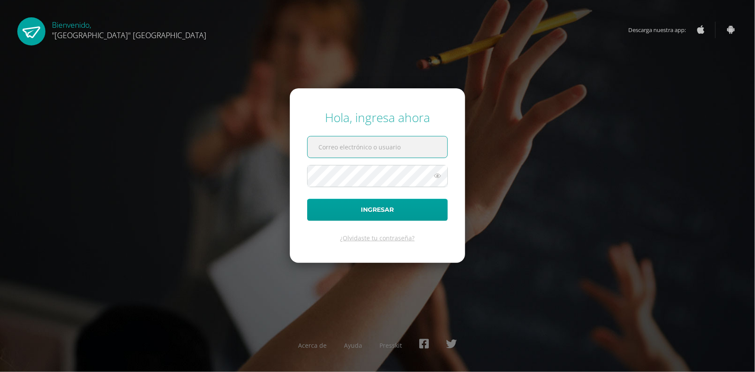
click at [381, 145] on input "text" at bounding box center [378, 146] width 140 height 21
type input "jessica@lasallechiquimula.edu.gt"
click at [307, 199] on button "Ingresar" at bounding box center [377, 210] width 141 height 22
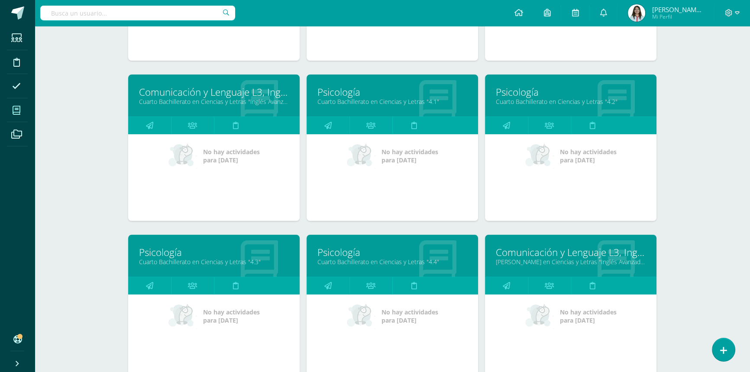
scroll to position [245, 0]
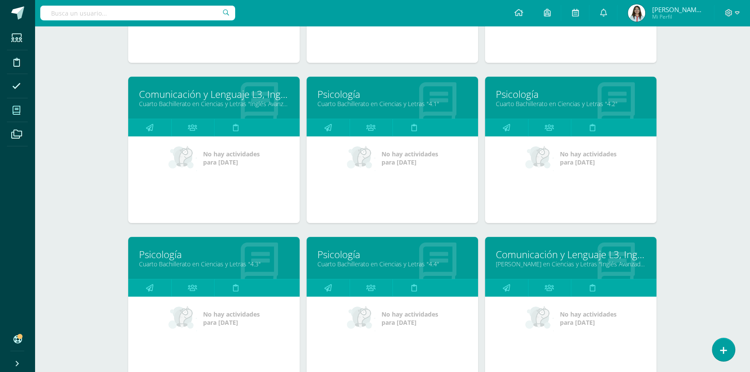
click at [524, 95] on link "Psicología" at bounding box center [571, 93] width 150 height 13
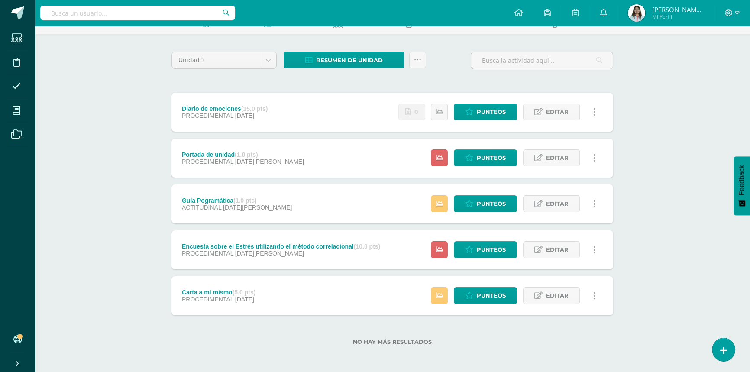
scroll to position [52, 0]
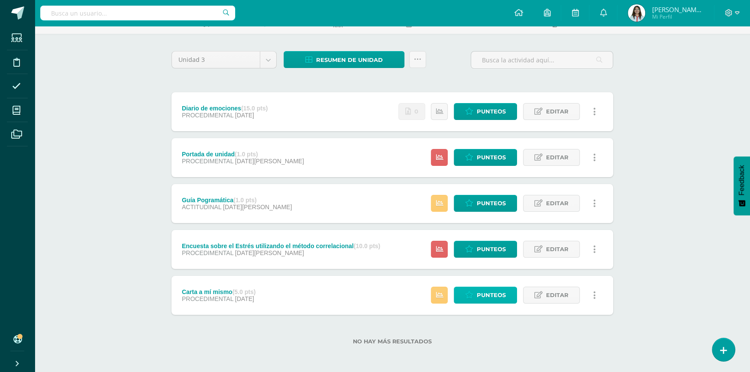
click at [464, 301] on link "Punteos" at bounding box center [485, 295] width 63 height 17
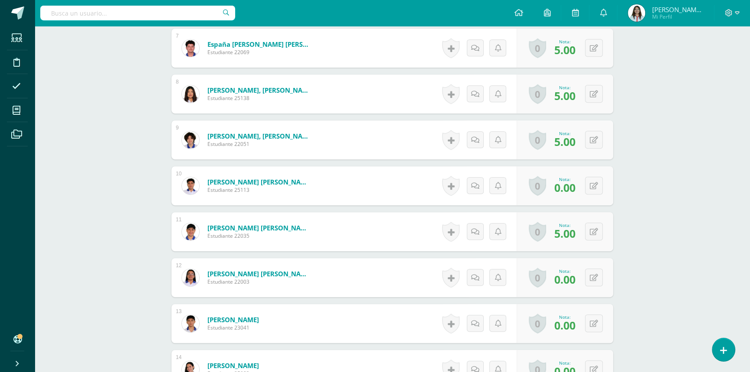
scroll to position [709, 0]
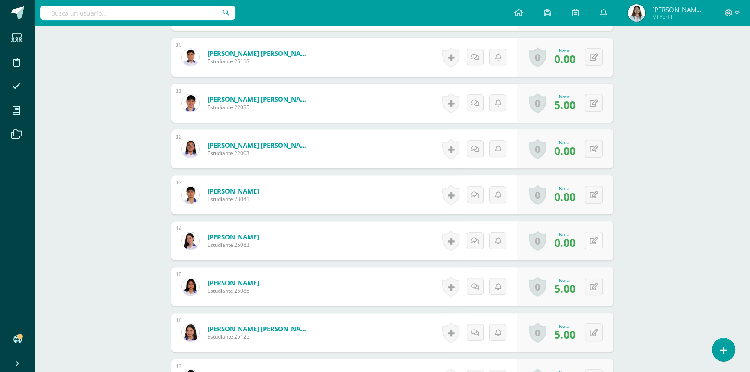
click at [594, 240] on button at bounding box center [594, 241] width 18 height 18
type input "5"
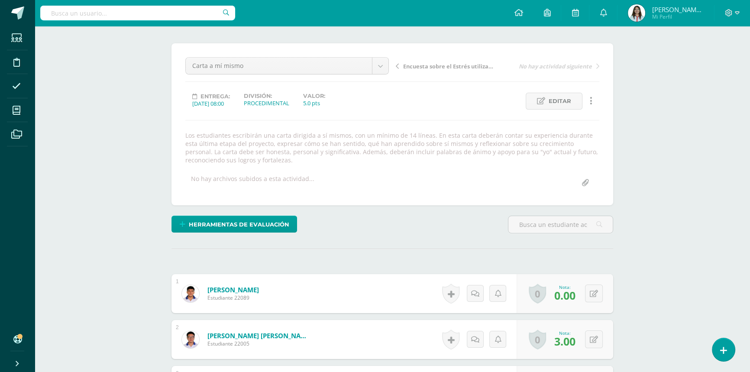
scroll to position [0, 0]
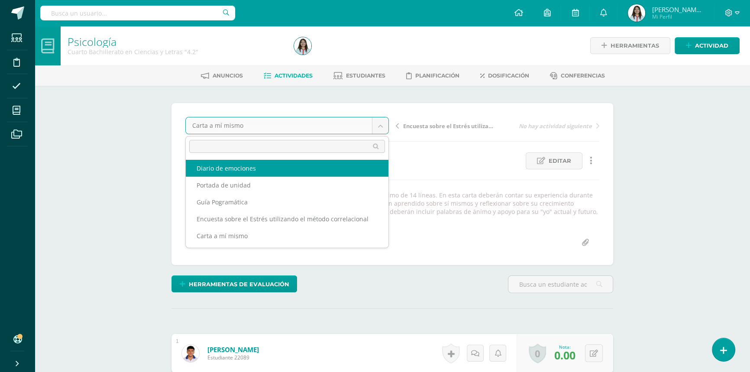
select select "/dashboard/teacher/grade-activity/42222/"
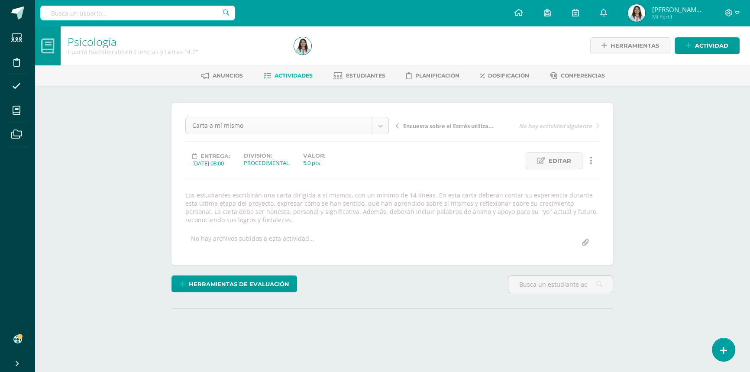
click at [383, 126] on body "Estudiantes Disciplina Asistencia Mis cursos Archivos Soporte Centro de ayuda Ú…" at bounding box center [375, 188] width 750 height 376
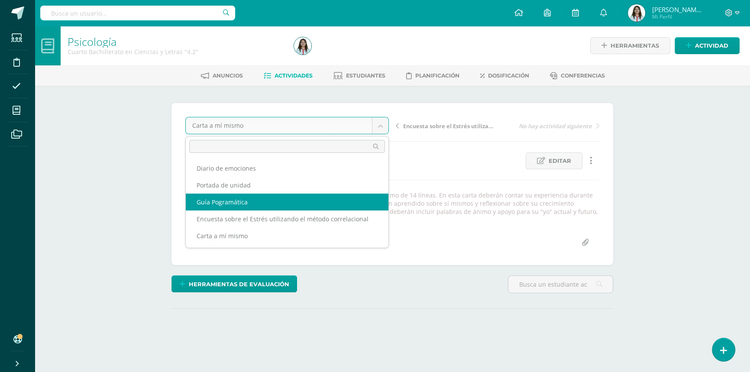
select select "/dashboard/teacher/grade-activity/41832/"
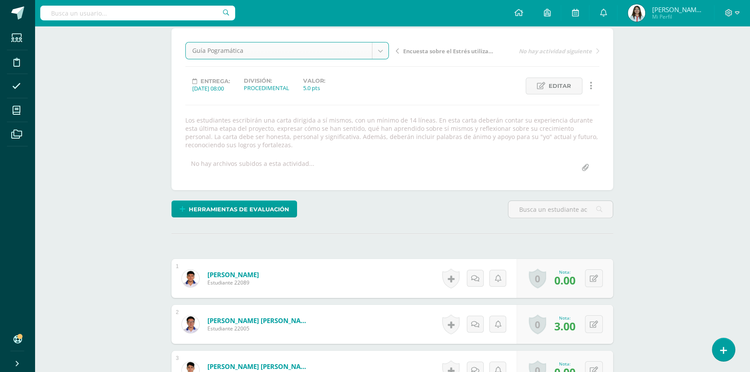
scroll to position [75, 0]
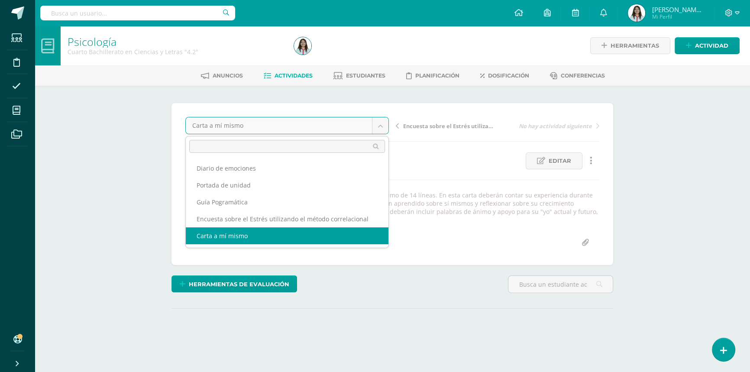
click at [385, 125] on body "Estudiantes Disciplina Asistencia Mis cursos Archivos Soporte Centro de ayuda Ú…" at bounding box center [375, 188] width 750 height 376
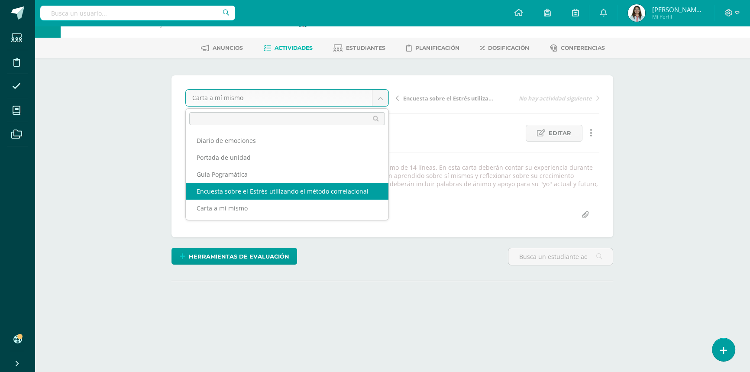
scroll to position [39, 0]
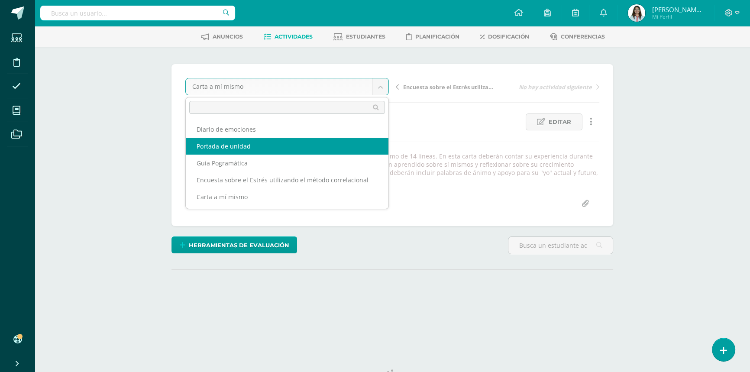
select select "/dashboard/teacher/grade-activity/42221/"
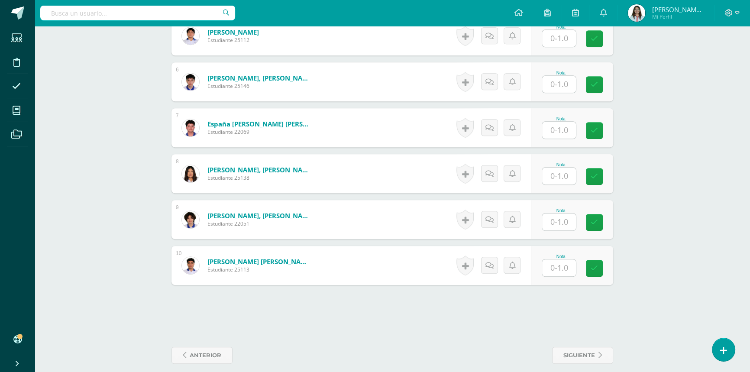
scroll to position [501, 0]
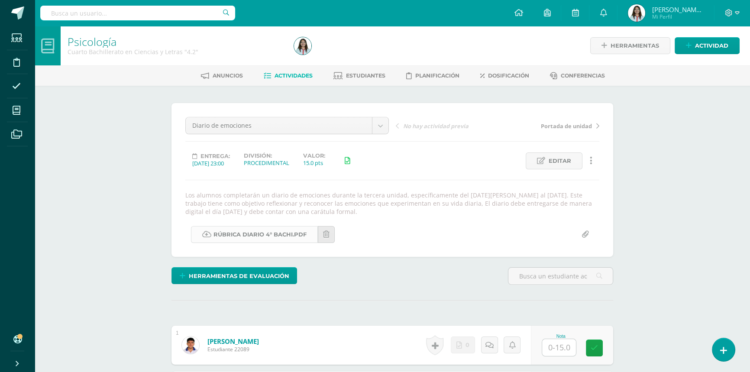
click at [243, 236] on link "RÚBRICA DIARIO 4° BACHI.pdf" at bounding box center [254, 234] width 127 height 17
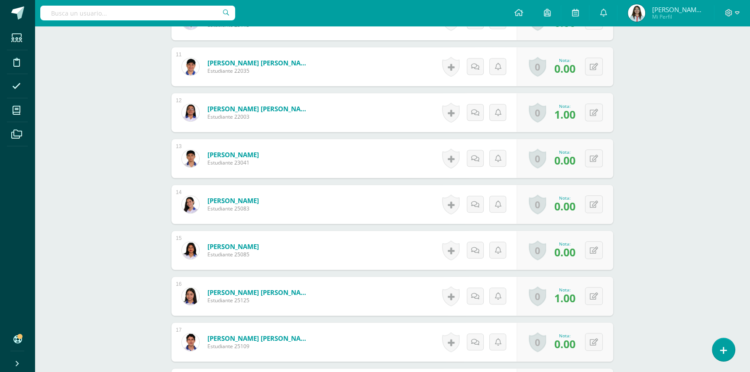
scroll to position [729, 0]
click at [597, 203] on icon at bounding box center [600, 203] width 9 height 7
type input "1"
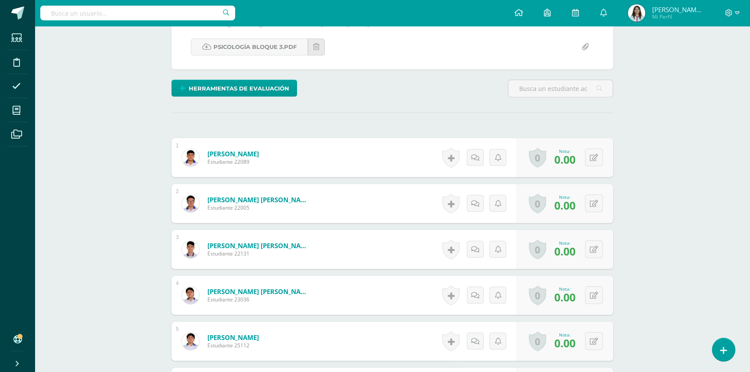
scroll to position [0, 0]
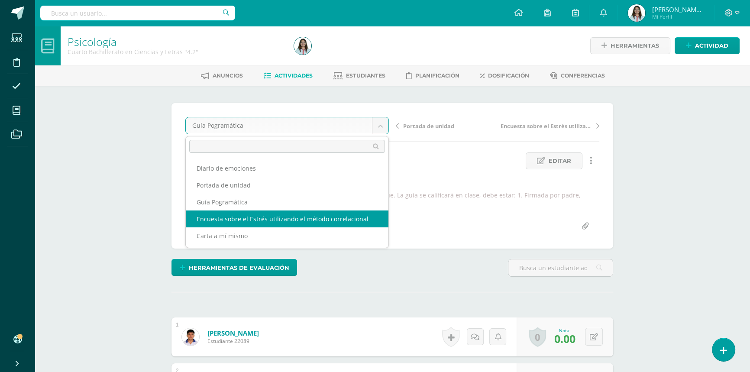
select select "/dashboard/teacher/grade-activity/42219/"
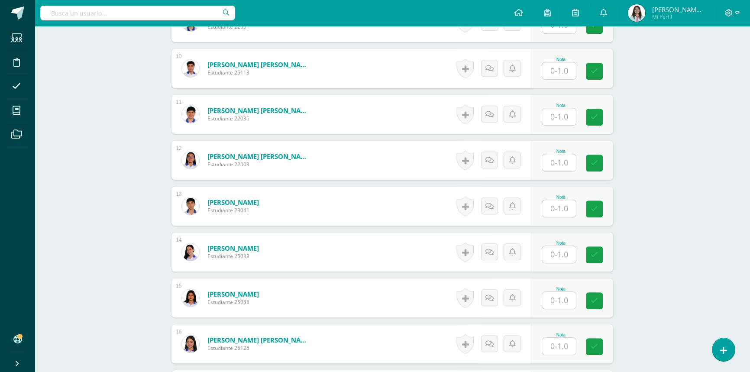
scroll to position [698, 0]
click at [558, 251] on input "text" at bounding box center [564, 253] width 35 height 17
type input "1"
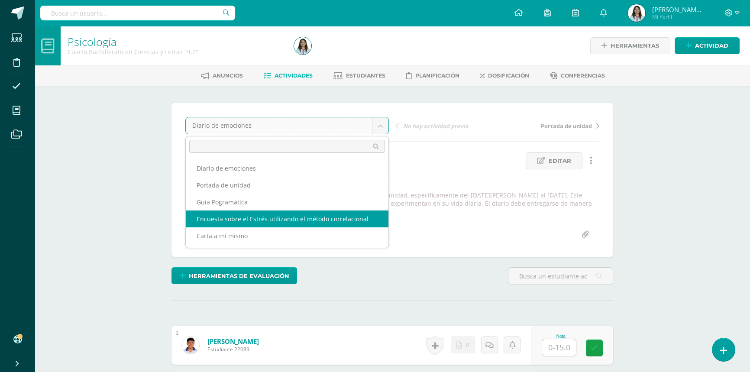
select select "/dashboard/teacher/grade-activity/42219/"
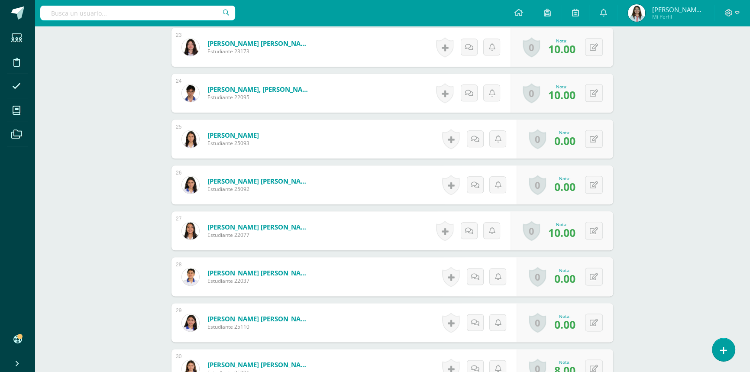
scroll to position [1299, 0]
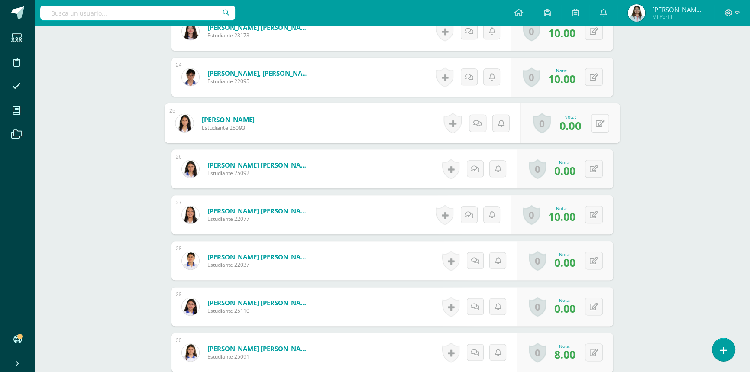
click at [594, 128] on button at bounding box center [600, 123] width 18 height 18
type input "10"
click at [596, 168] on icon at bounding box center [594, 168] width 8 height 7
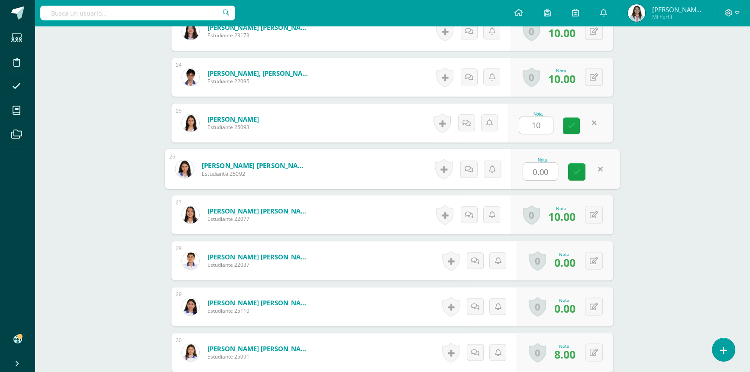
type input "0"
type input "10"
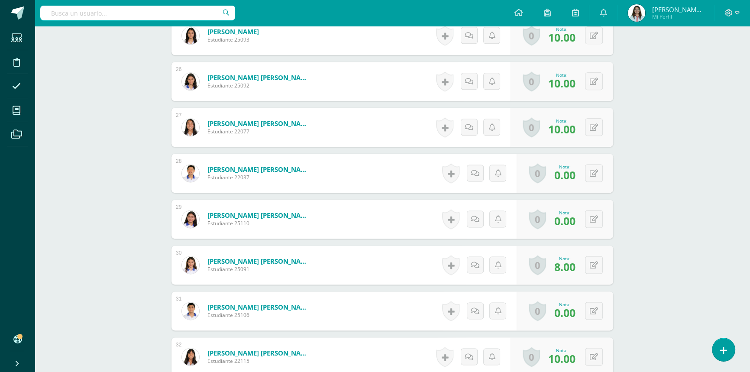
scroll to position [1417, 0]
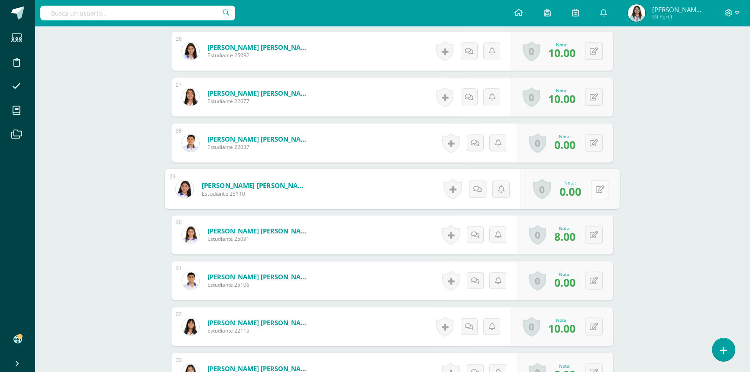
click at [591, 185] on button at bounding box center [600, 189] width 18 height 18
type input "10"
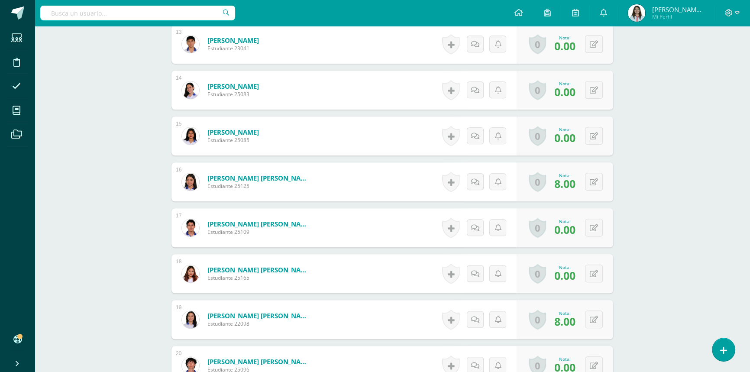
scroll to position [748, 0]
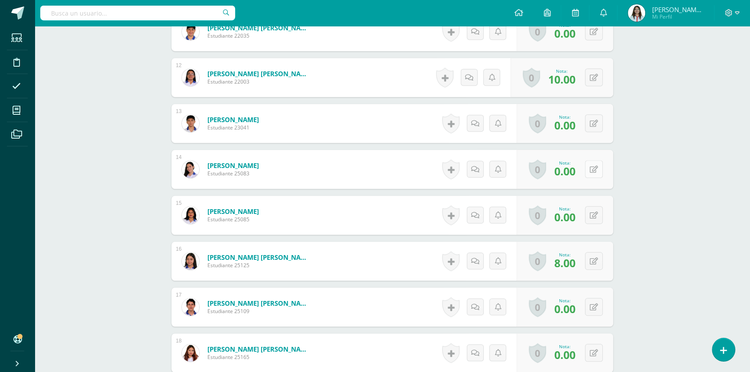
click at [592, 170] on button at bounding box center [594, 169] width 18 height 18
type input "10"
click at [649, 172] on div "Psicología Cuarto Bachillerato en Ciencias y Letras "4.2" Herramientas Detalle …" at bounding box center [392, 241] width 715 height 1927
click at [653, 177] on div "Psicología Cuarto Bachillerato en Ciencias y Letras "4.2" Herramientas Detalle …" at bounding box center [392, 241] width 715 height 1927
click at [654, 191] on div "Psicología Cuarto Bachillerato en Ciencias y Letras "4.2" Herramientas Detalle …" at bounding box center [392, 241] width 715 height 1927
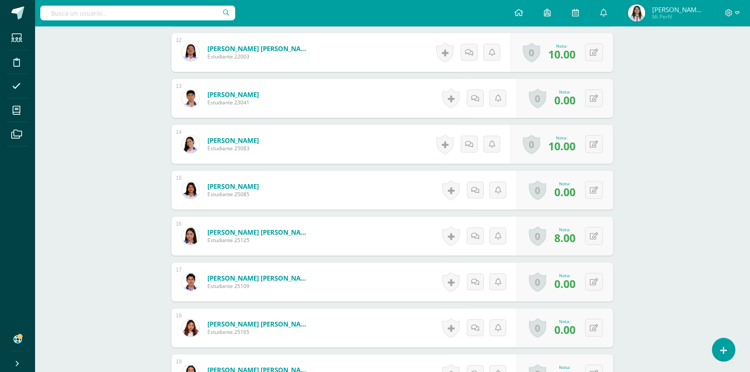
scroll to position [787, 0]
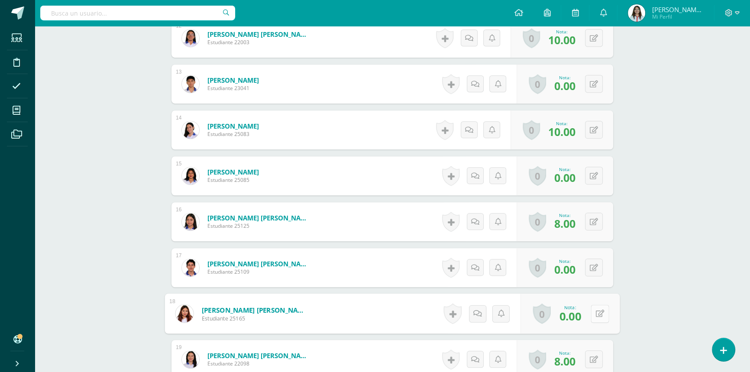
click at [593, 310] on button at bounding box center [600, 313] width 18 height 18
type input "10"
click at [657, 272] on div "Psicología Cuarto Bachillerato en Ciencias y Letras "4.2" Herramientas Detalle …" at bounding box center [392, 202] width 715 height 1927
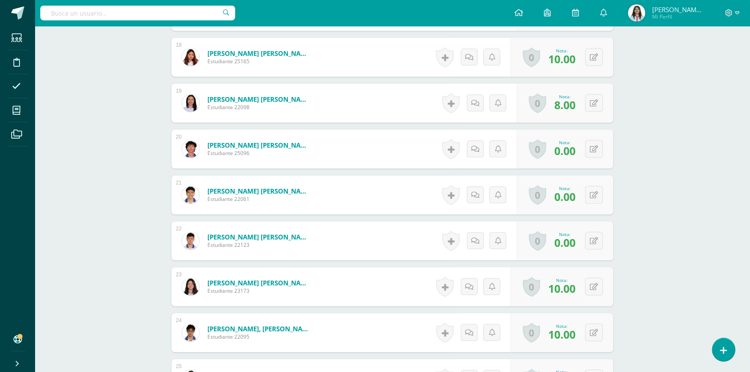
scroll to position [1062, 0]
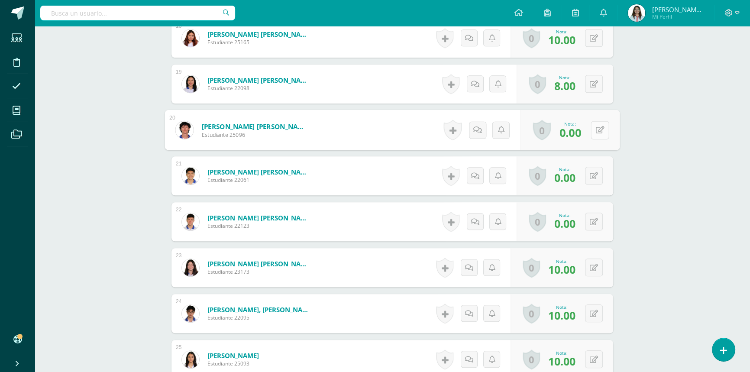
click at [596, 132] on icon at bounding box center [600, 129] width 9 height 7
type input "9"
click at [594, 219] on button at bounding box center [600, 222] width 18 height 18
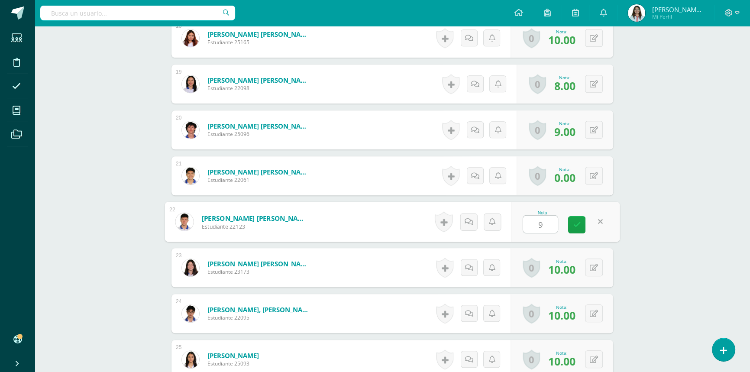
type input "9"
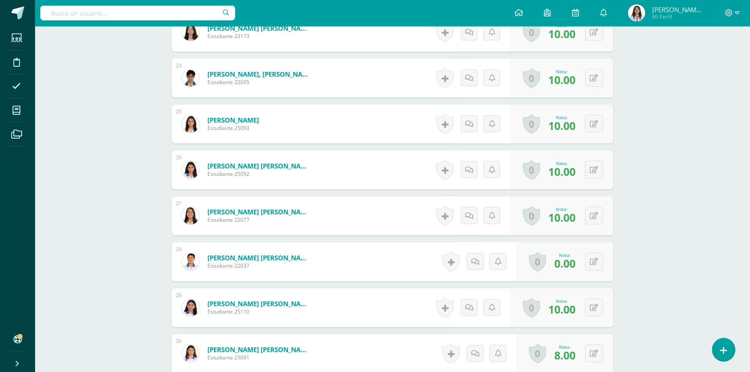
scroll to position [1299, 0]
click at [595, 262] on icon at bounding box center [594, 260] width 8 height 7
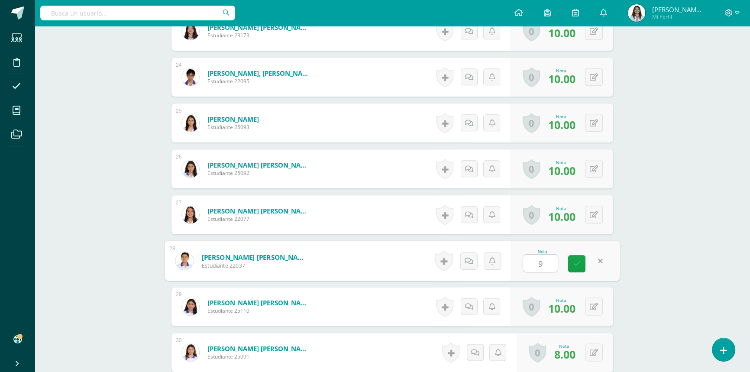
type input "9"
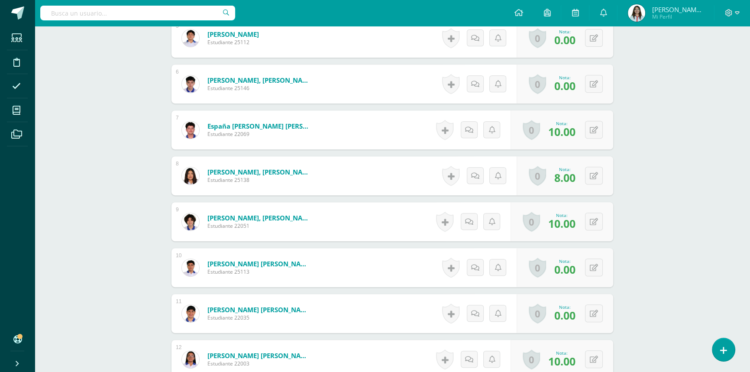
scroll to position [472, 0]
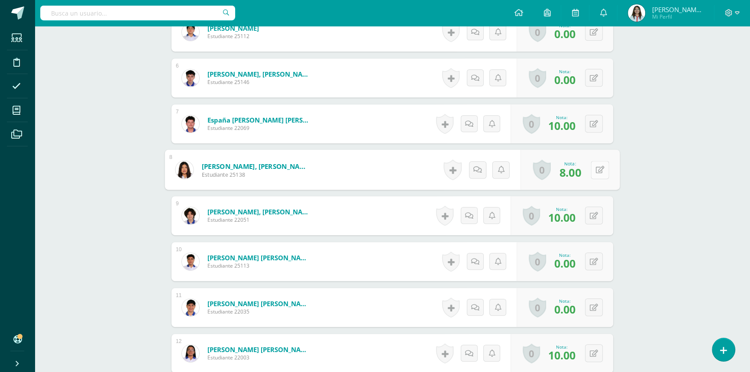
click at [597, 169] on icon at bounding box center [600, 169] width 9 height 7
type input "9"
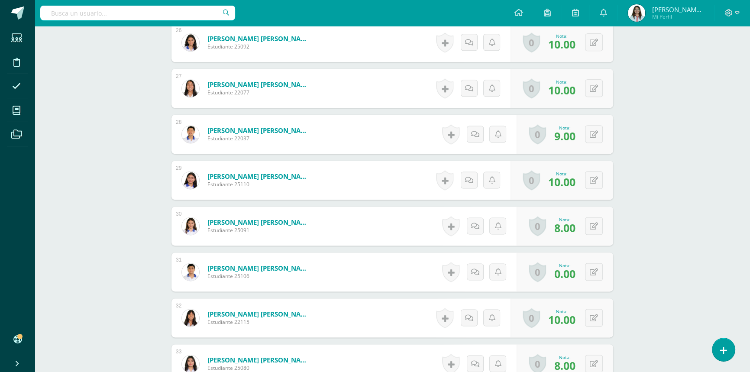
scroll to position [1456, 0]
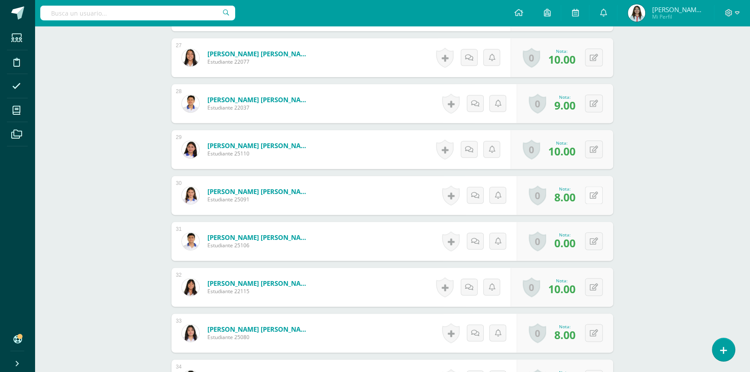
click at [590, 197] on button at bounding box center [594, 195] width 18 height 18
type input "9"
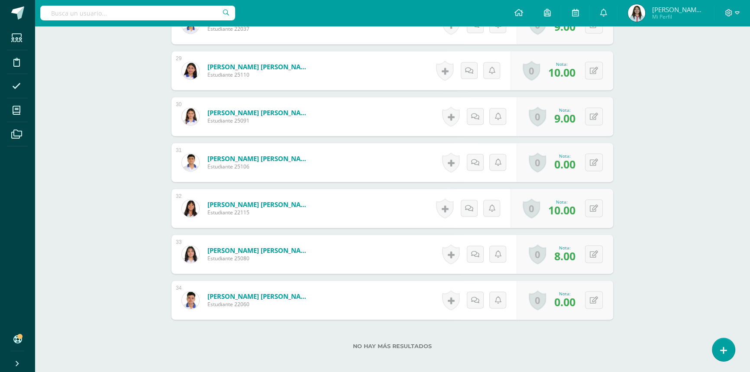
scroll to position [1574, 0]
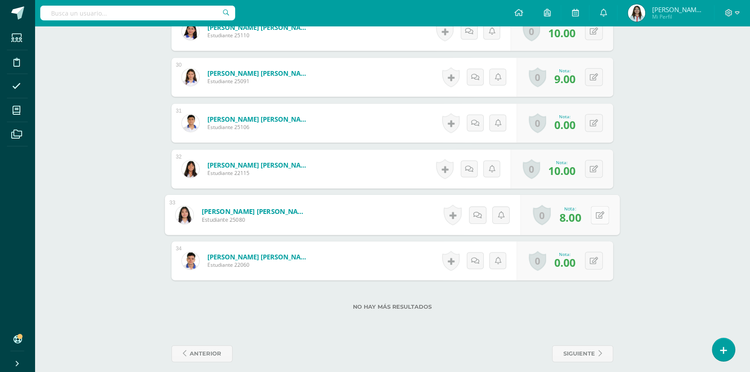
click at [597, 217] on icon at bounding box center [600, 214] width 9 height 7
type input "9"
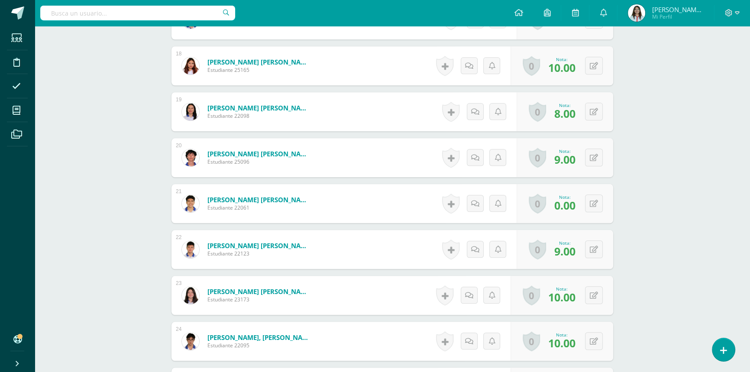
scroll to position [1023, 0]
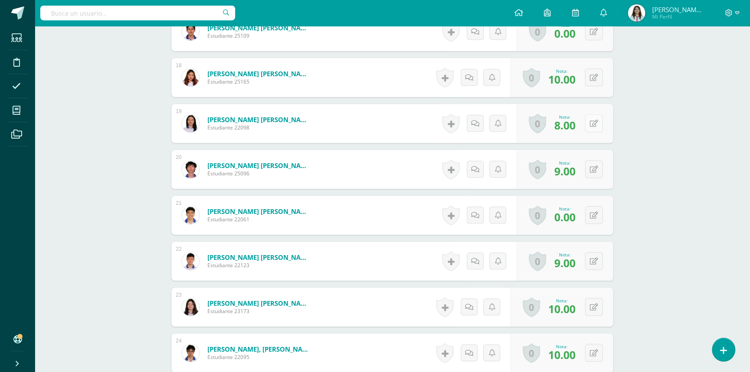
click at [595, 126] on button at bounding box center [594, 123] width 18 height 18
type input "9"
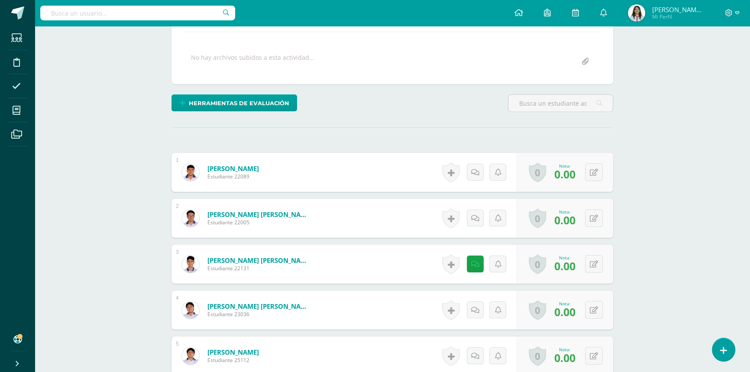
scroll to position [0, 0]
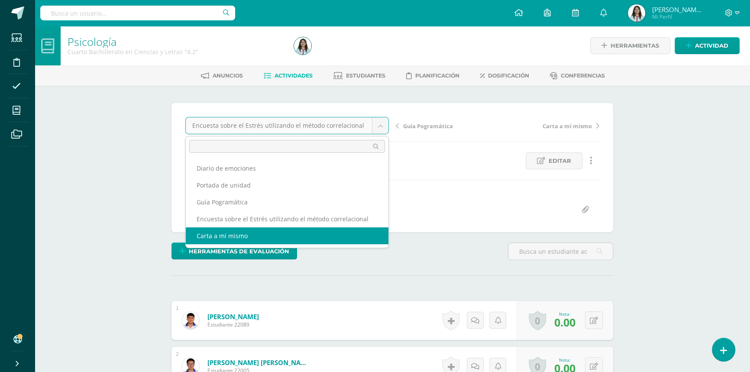
select select "/dashboard/teacher/grade-activity/42220/"
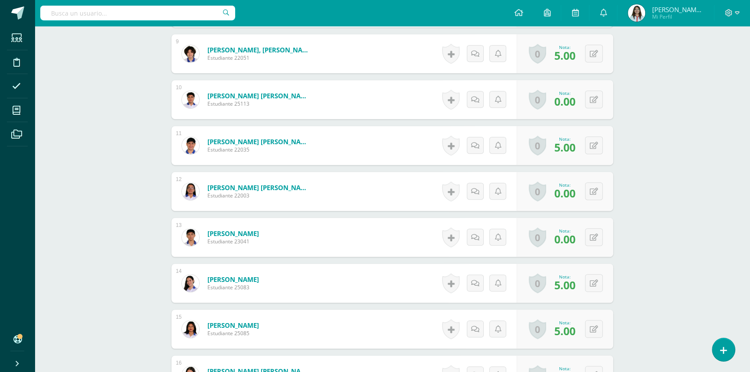
scroll to position [667, 0]
click at [596, 239] on icon at bounding box center [594, 236] width 8 height 7
type input "5"
click at [691, 272] on div "Psicología Cuarto Bachillerato en Ciencias y Letras "4.2" Herramientas Detalle …" at bounding box center [392, 246] width 715 height 1774
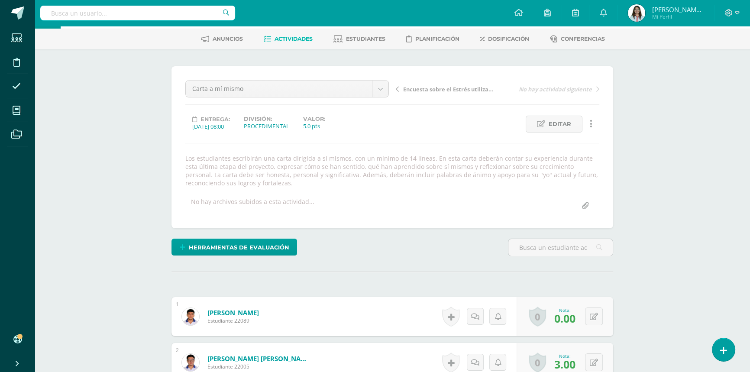
scroll to position [0, 0]
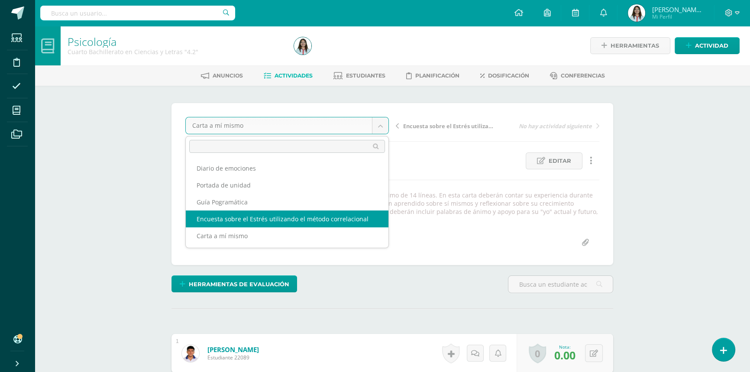
select select "/dashboard/teacher/grade-activity/42219/"
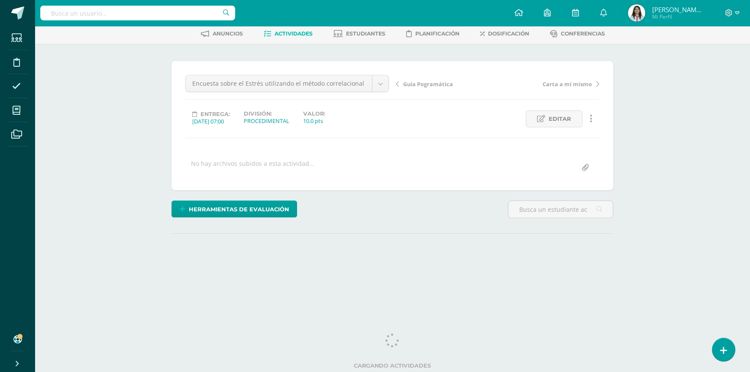
click at [668, 223] on div "Psicología Cuarto Bachillerato en Ciencias y Letras "4.2" Herramientas Detalle …" at bounding box center [392, 142] width 715 height 317
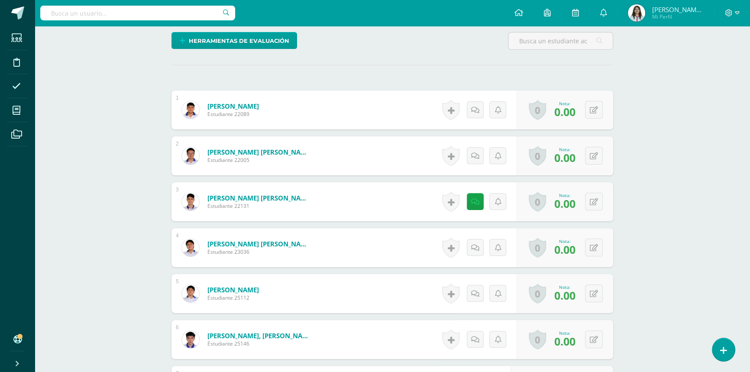
scroll to position [318, 0]
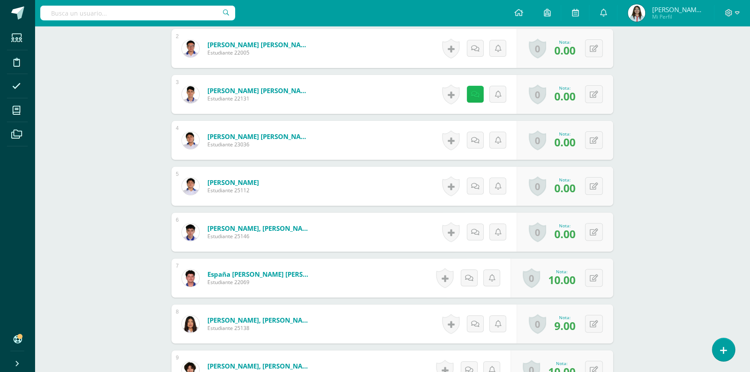
click at [472, 101] on link at bounding box center [475, 94] width 17 height 17
click at [705, 164] on div "Psicología Cuarto Bachillerato en Ciencias y Letras "4.2" Herramientas Detalle …" at bounding box center [392, 349] width 715 height 1282
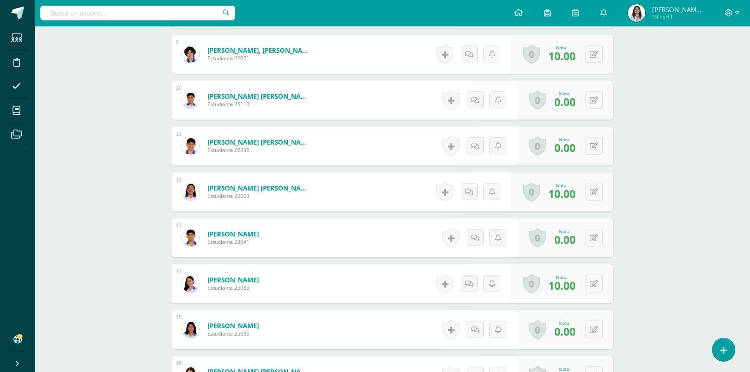
scroll to position [594, 0]
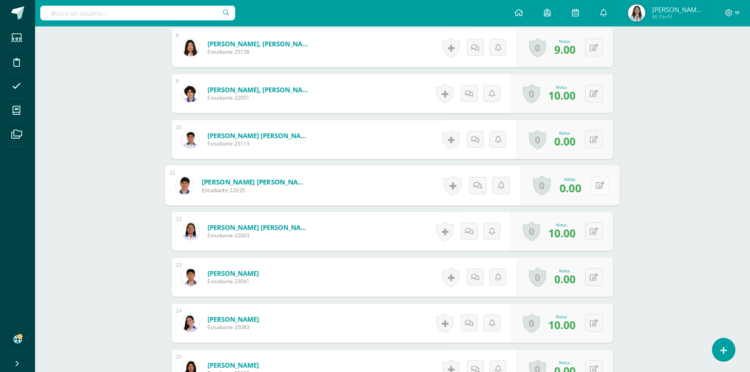
click at [591, 183] on button at bounding box center [600, 185] width 18 height 18
type input "6"
click at [592, 274] on icon at bounding box center [594, 277] width 8 height 7
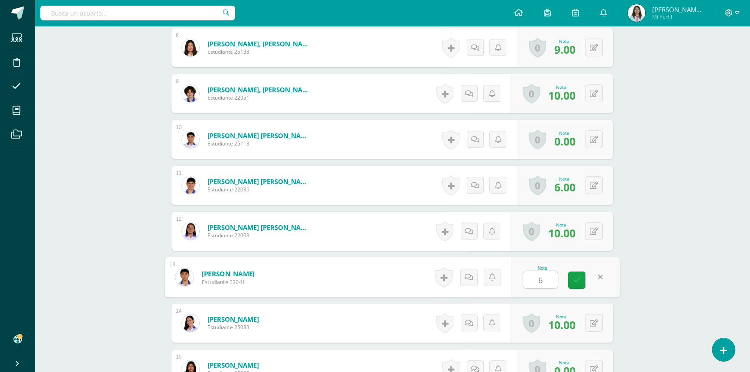
type input "6"
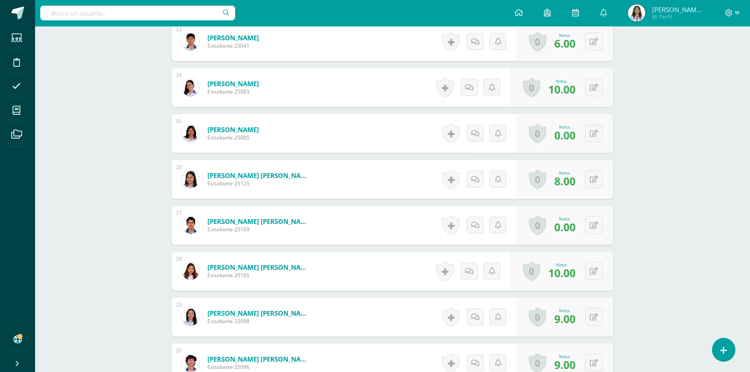
scroll to position [830, 0]
click at [595, 132] on icon at bounding box center [594, 132] width 8 height 7
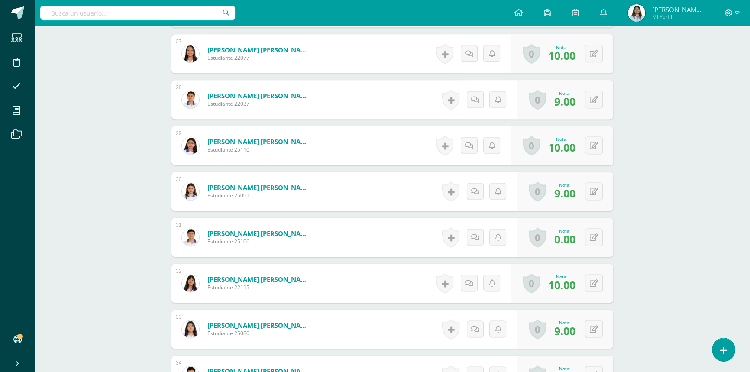
scroll to position [1581, 0]
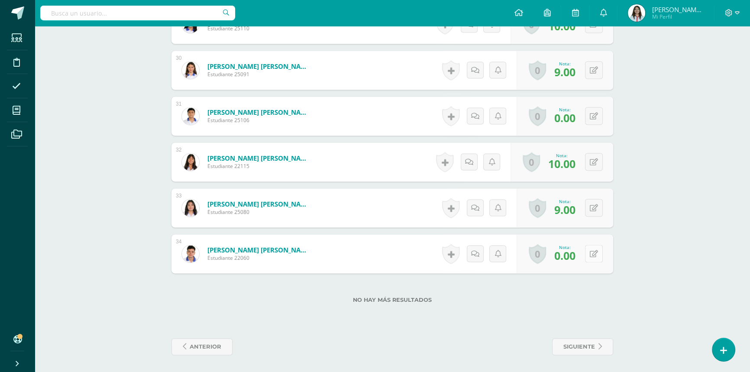
type input "6"
click at [590, 252] on div "0 Logros Logros obtenidos Aún no hay logros agregados Nota: 0.00" at bounding box center [564, 253] width 97 height 39
click at [595, 253] on button at bounding box center [600, 254] width 18 height 18
type input "6"
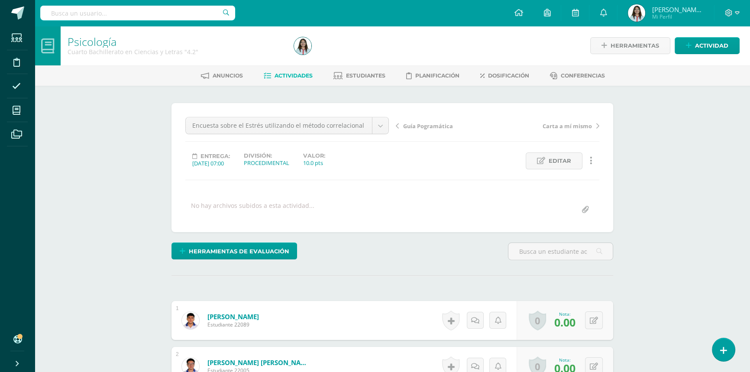
scroll to position [157, 0]
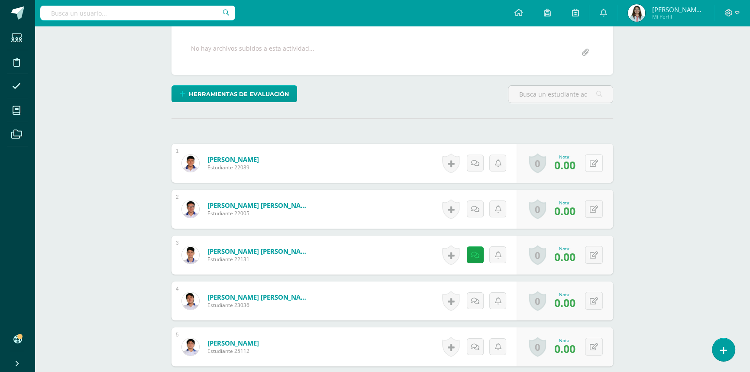
click at [598, 162] on button at bounding box center [594, 163] width 18 height 18
type input "6"
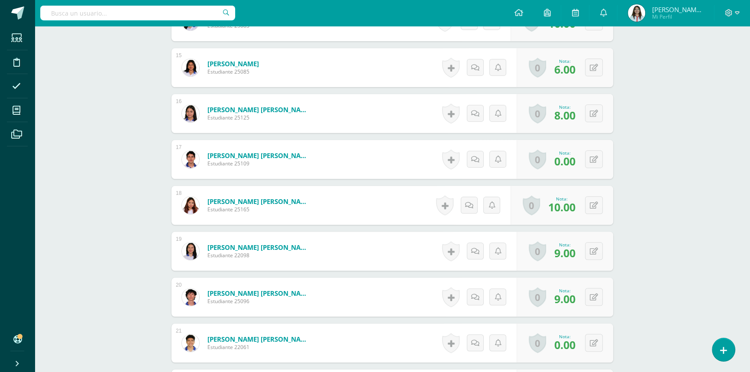
scroll to position [984, 0]
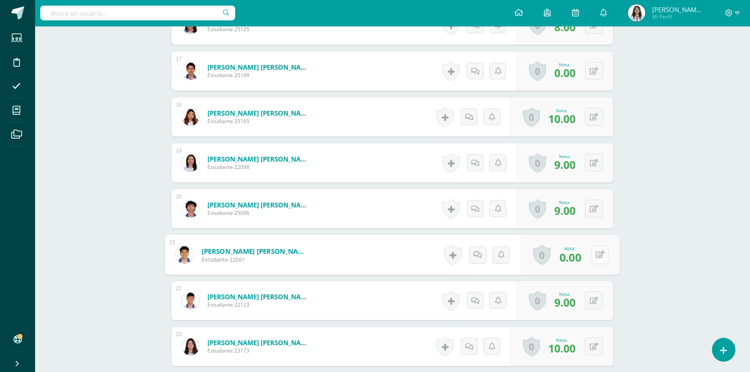
click at [597, 254] on button at bounding box center [600, 254] width 18 height 18
type input "6"
click at [679, 265] on div "Psicología Cuarto Bachillerato en Ciencias y Letras "4.2" Herramientas Detalle …" at bounding box center [392, 5] width 715 height 1927
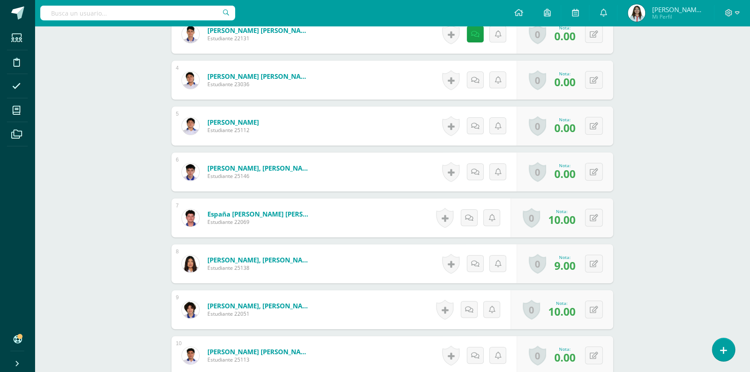
scroll to position [394, 0]
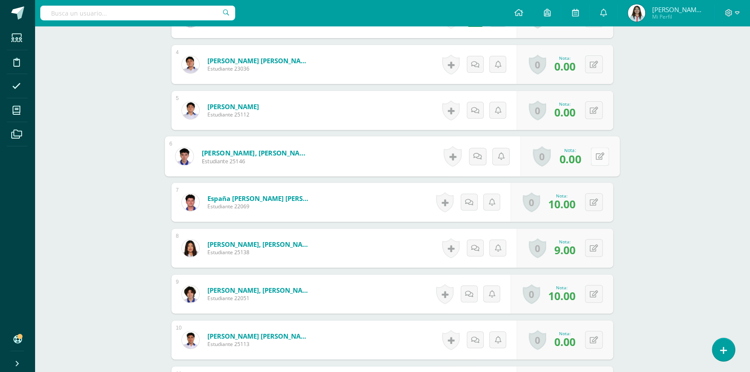
click at [595, 160] on button at bounding box center [600, 156] width 18 height 18
type input "6"
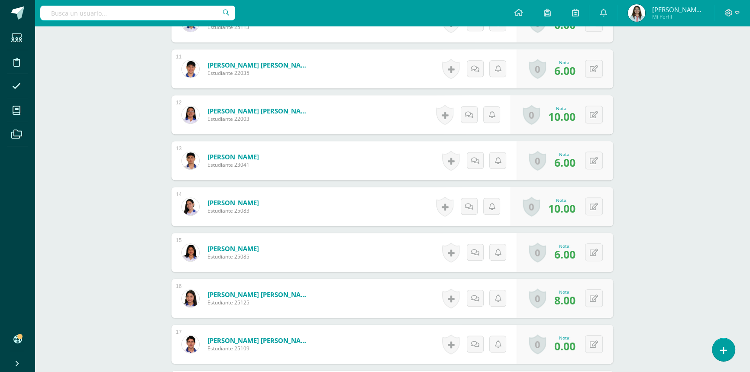
scroll to position [866, 0]
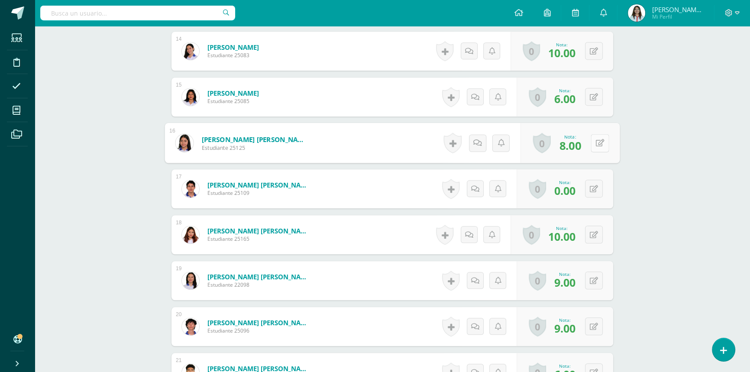
click at [594, 148] on button at bounding box center [600, 143] width 18 height 18
type input "9"
drag, startPoint x: 666, startPoint y: 197, endPoint x: 658, endPoint y: 203, distance: 10.3
click at [668, 197] on div "Psicología Cuarto Bachillerato en Ciencias y Letras "4.2" Herramientas Detalle …" at bounding box center [392, 123] width 715 height 1927
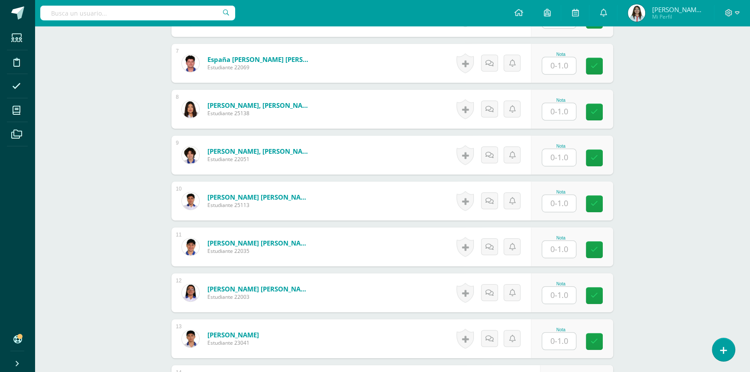
scroll to position [551, 0]
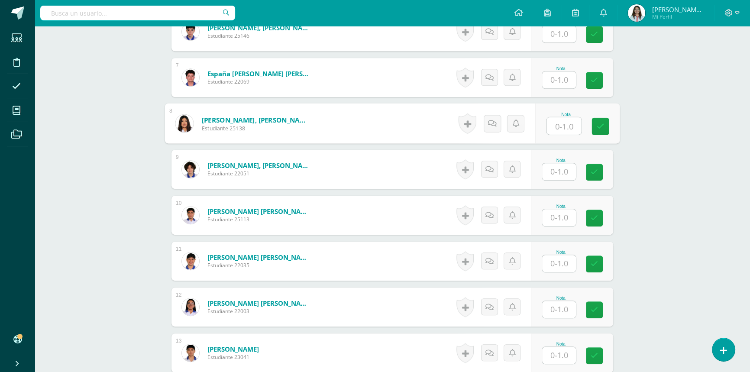
click at [558, 120] on input "text" at bounding box center [564, 125] width 35 height 17
type input "1"
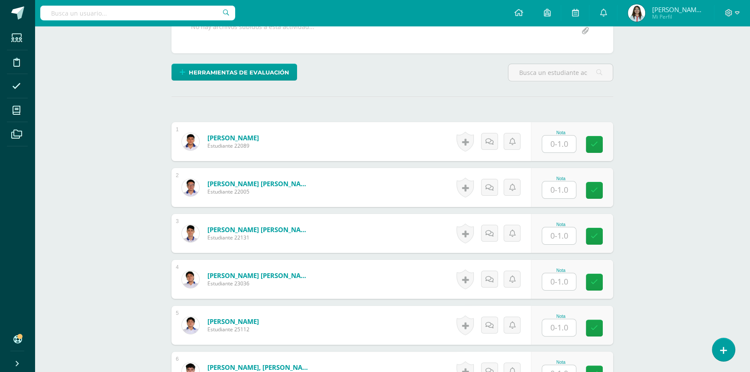
scroll to position [236, 0]
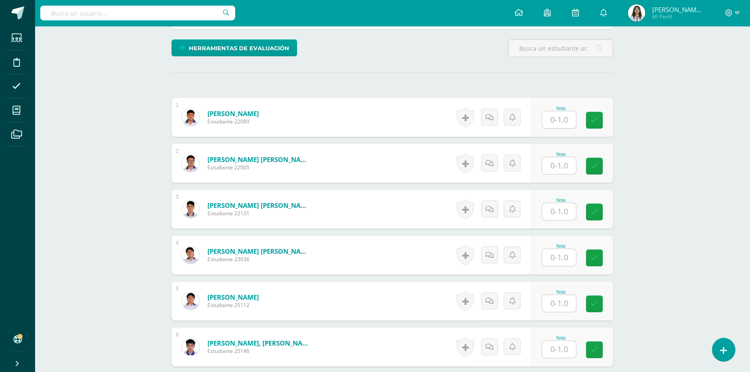
click at [562, 249] on input "text" at bounding box center [559, 257] width 34 height 17
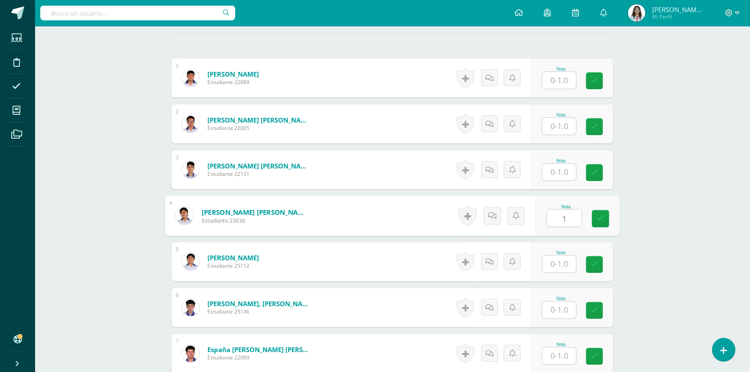
type input "1"
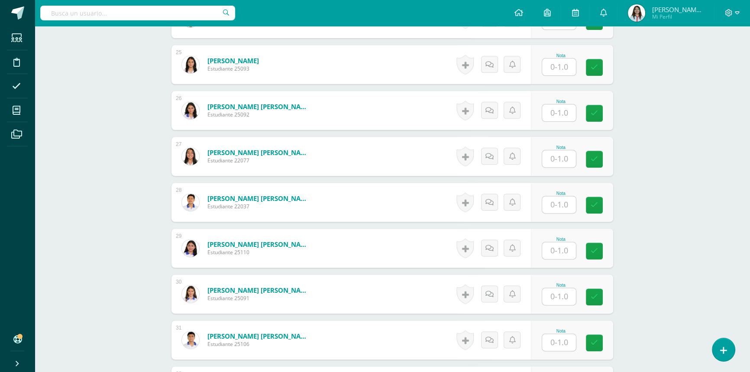
scroll to position [1377, 0]
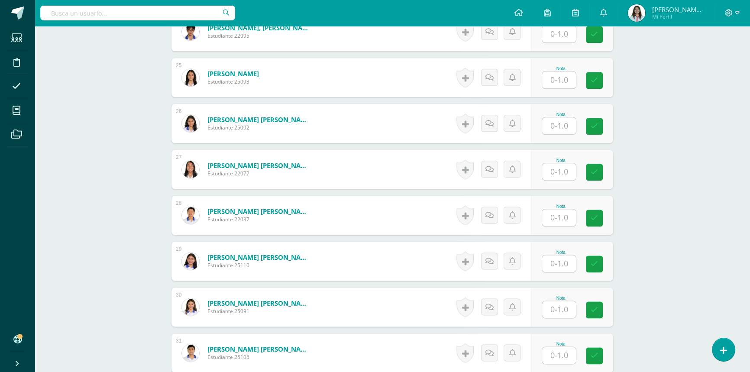
click at [558, 71] on input "text" at bounding box center [559, 79] width 34 height 17
type input "1"
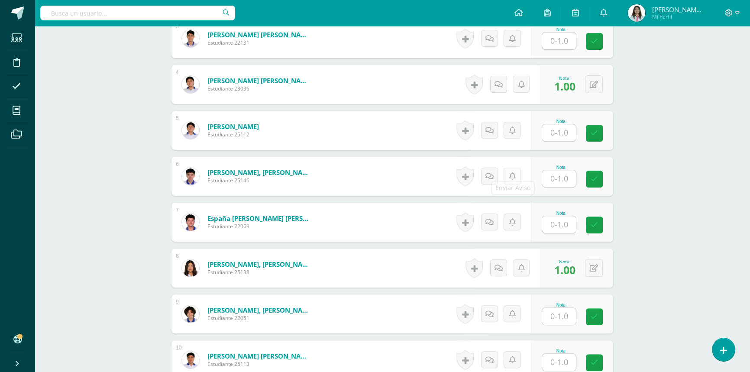
scroll to position [394, 0]
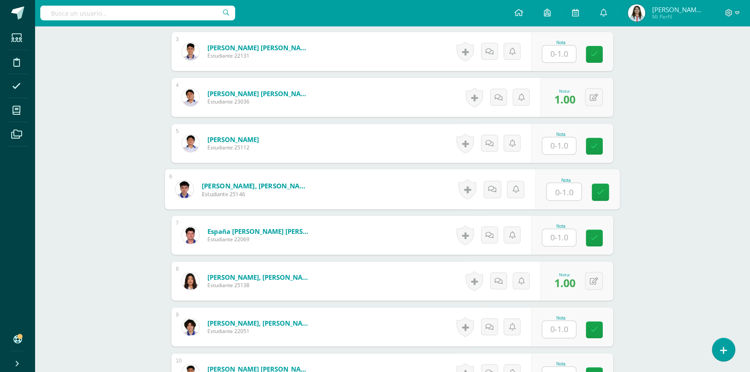
click at [553, 183] on input "text" at bounding box center [564, 191] width 35 height 17
type input "1"
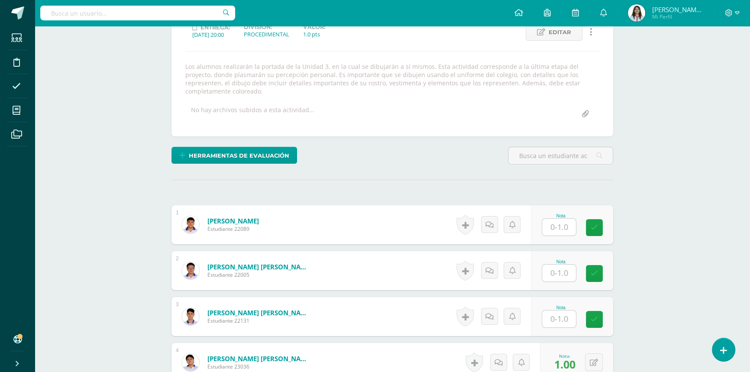
scroll to position [157, 0]
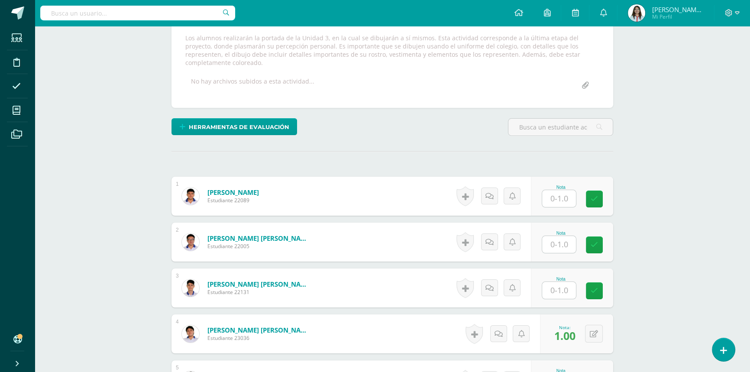
click at [568, 190] on input "text" at bounding box center [559, 198] width 34 height 17
type input "1"
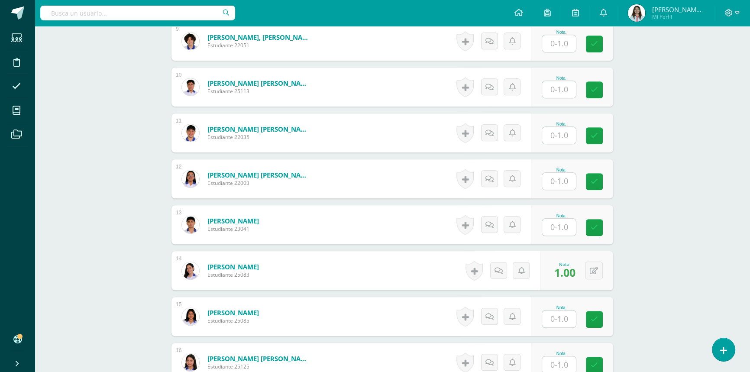
scroll to position [708, 0]
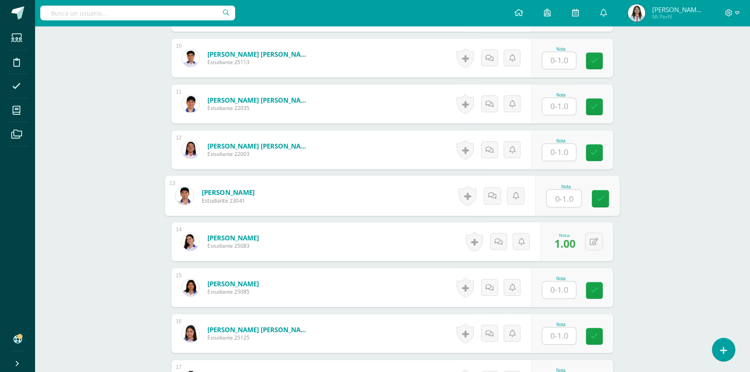
click at [567, 190] on input "text" at bounding box center [564, 198] width 35 height 17
type input "1"
click at [637, 208] on div "Psicología Cuarto Bachillerato en Ciencias y Letras "4.2" Herramientas Detalle …" at bounding box center [392, 298] width 715 height 1960
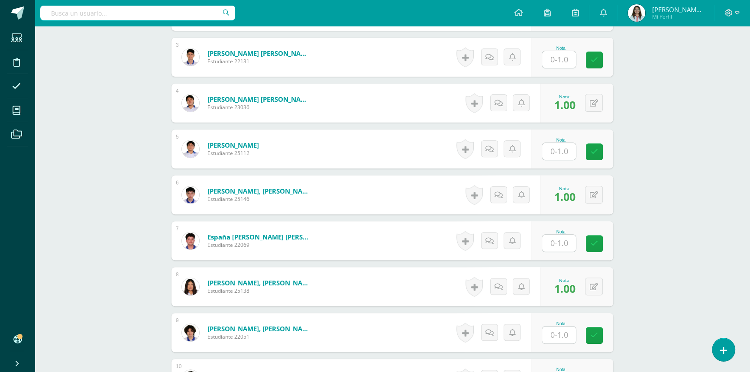
scroll to position [354, 0]
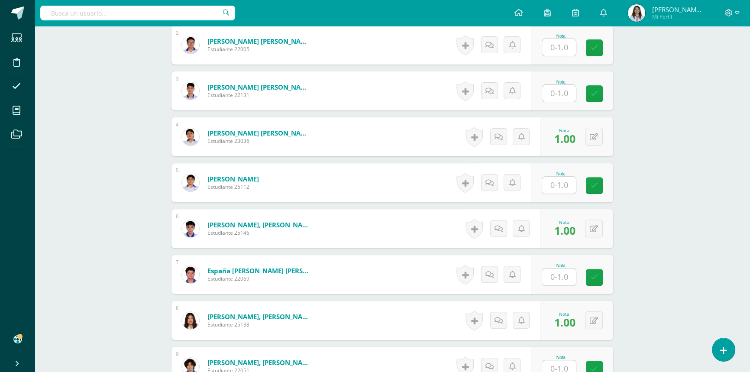
click at [555, 177] on input "text" at bounding box center [559, 185] width 34 height 17
type input "1"
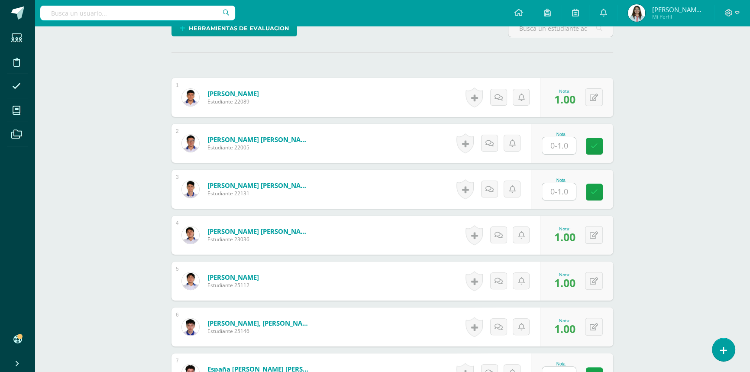
scroll to position [236, 0]
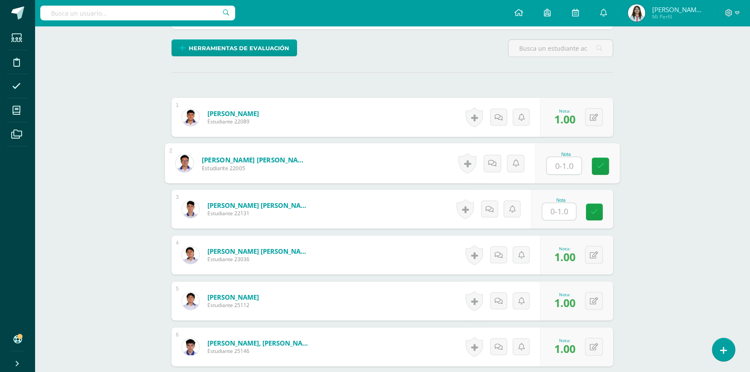
click at [568, 158] on input "text" at bounding box center [564, 165] width 35 height 17
type input "1"
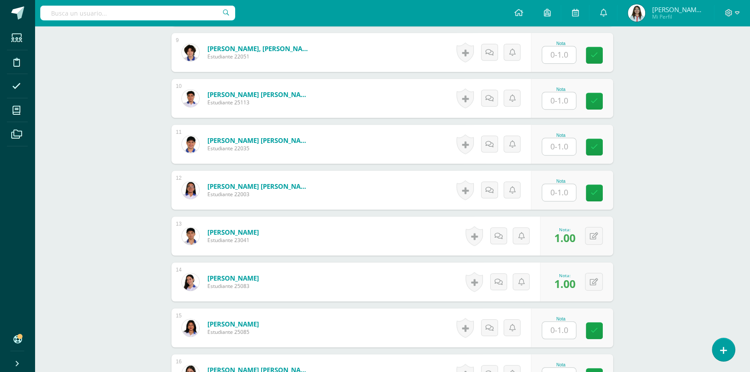
scroll to position [669, 0]
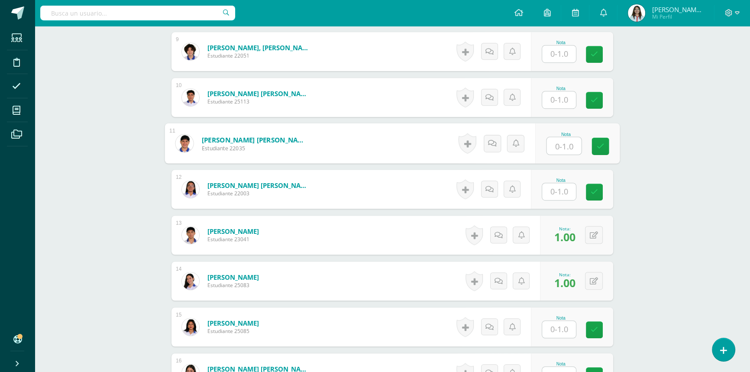
click at [563, 137] on input "text" at bounding box center [564, 145] width 35 height 17
type input "1"
click at [616, 219] on div "¿Estás seguro que quieres eliminar esta actividad? Esto borrará la actividad y …" at bounding box center [392, 367] width 449 height 1866
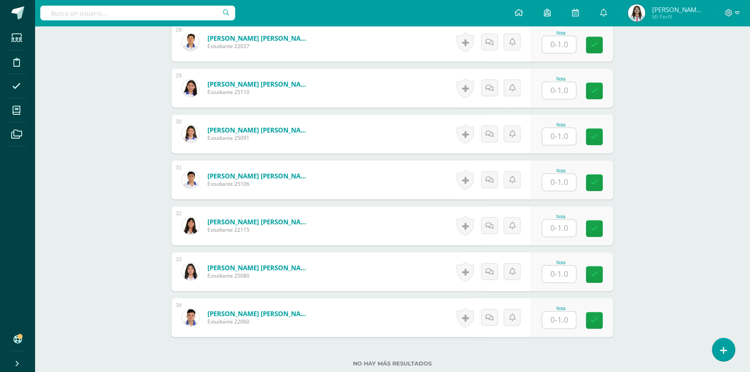
scroll to position [1606, 0]
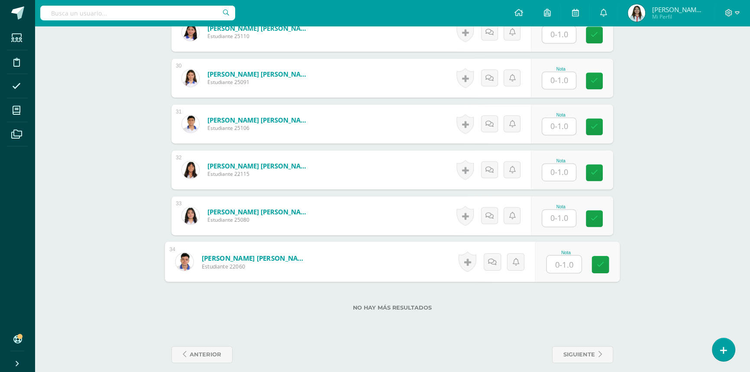
click at [558, 255] on input "text" at bounding box center [564, 263] width 35 height 17
type input "1"
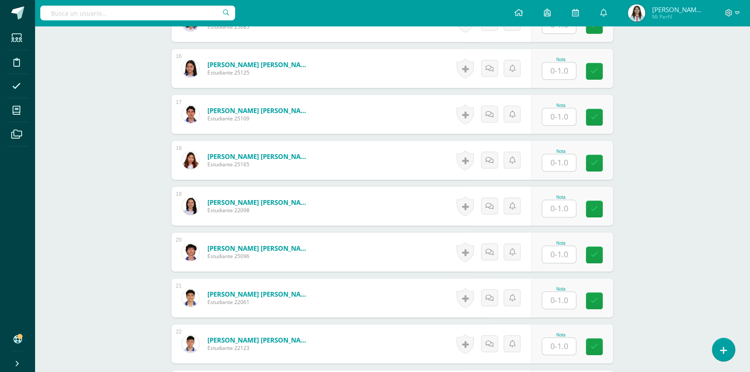
scroll to position [976, 0]
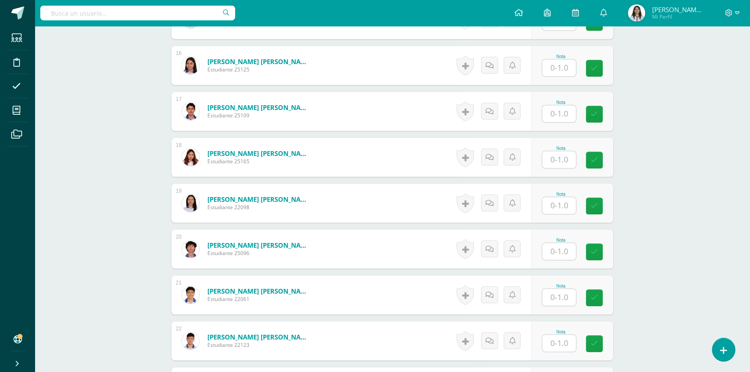
click at [568, 59] on input "text" at bounding box center [559, 67] width 34 height 17
type input "1"
click at [697, 158] on div "Psicología Cuarto Bachillerato en Ciencias y Letras "4.2" Herramientas Detalle …" at bounding box center [392, 30] width 715 height 1960
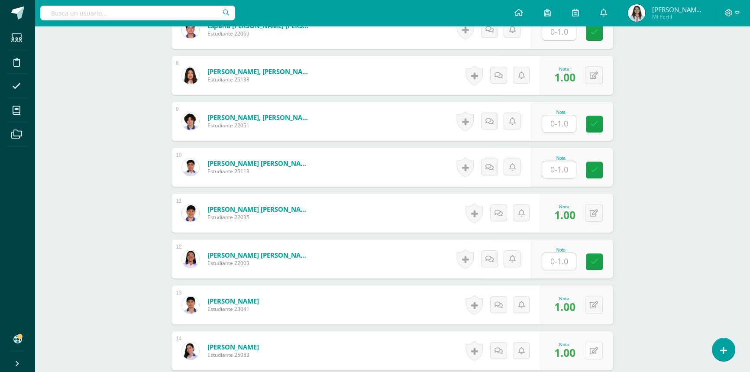
scroll to position [583, 0]
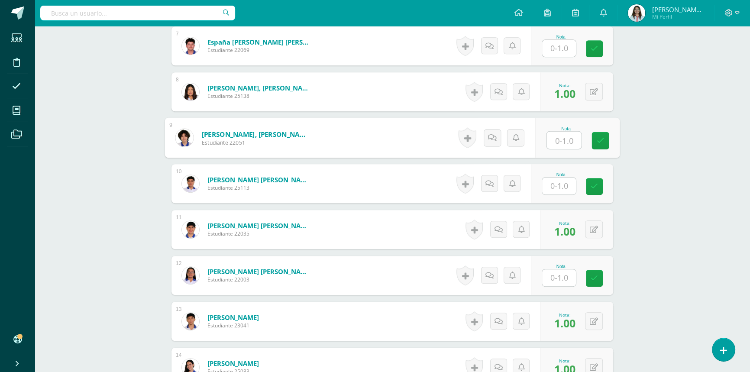
click at [556, 132] on input "text" at bounding box center [564, 140] width 35 height 17
type input "1"
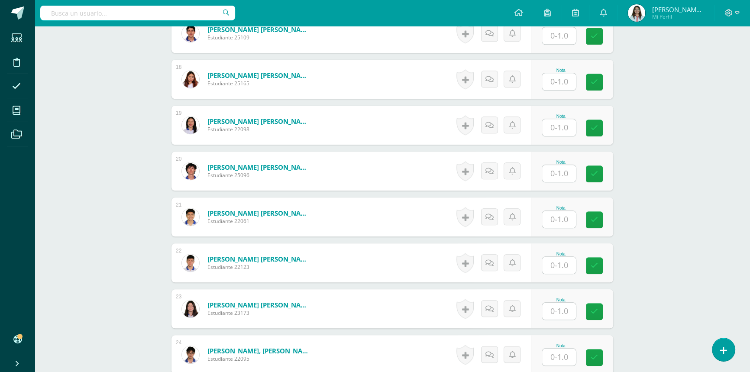
scroll to position [1055, 0]
click at [558, 213] on input "text" at bounding box center [559, 218] width 34 height 17
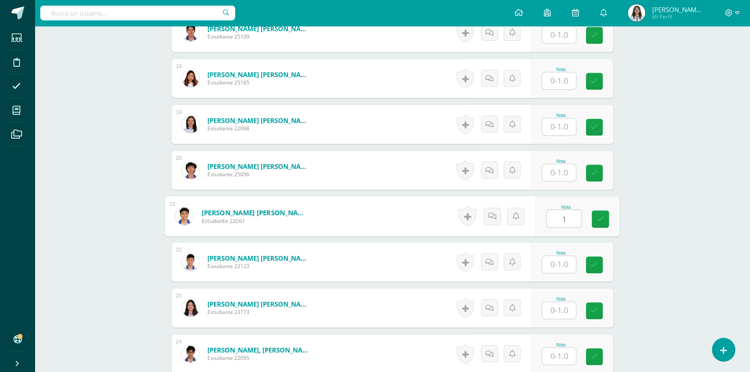
type input "1"
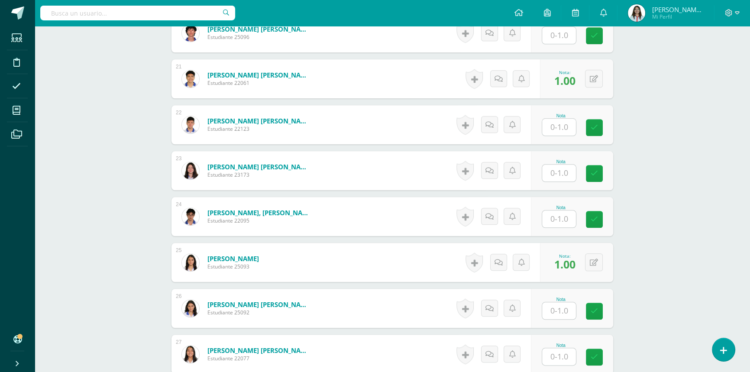
scroll to position [1252, 0]
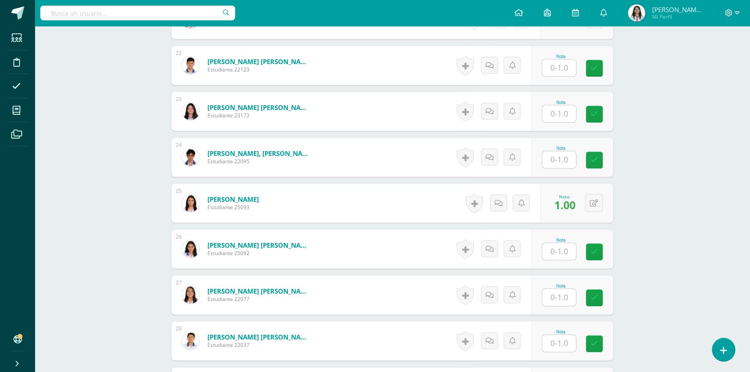
click at [560, 106] on input "text" at bounding box center [559, 113] width 34 height 17
type input "1"
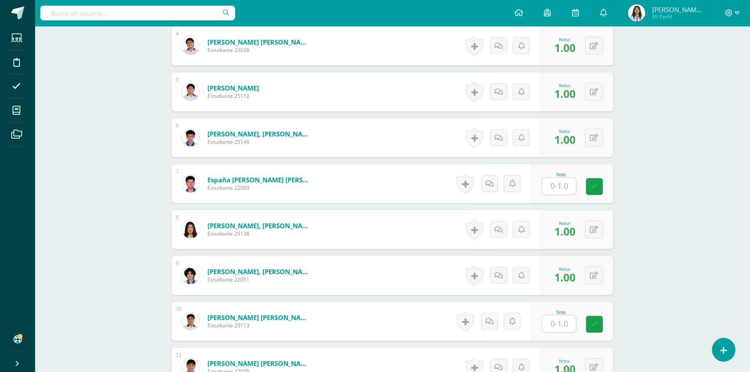
scroll to position [425, 0]
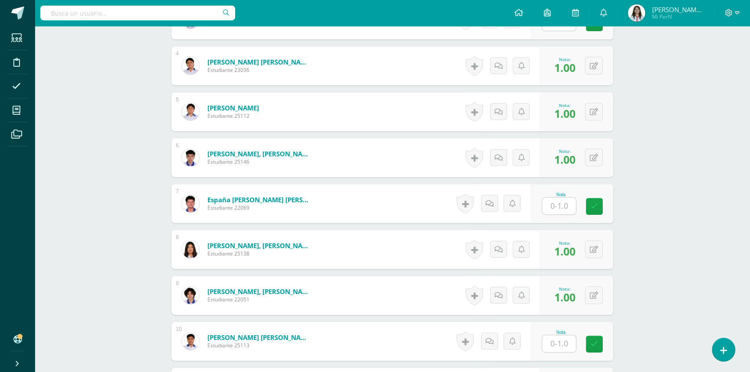
click at [558, 197] on input "text" at bounding box center [559, 205] width 34 height 17
type input "1"
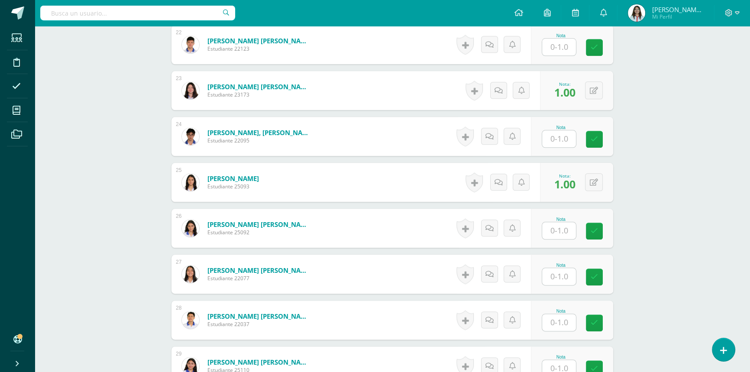
scroll to position [1252, 0]
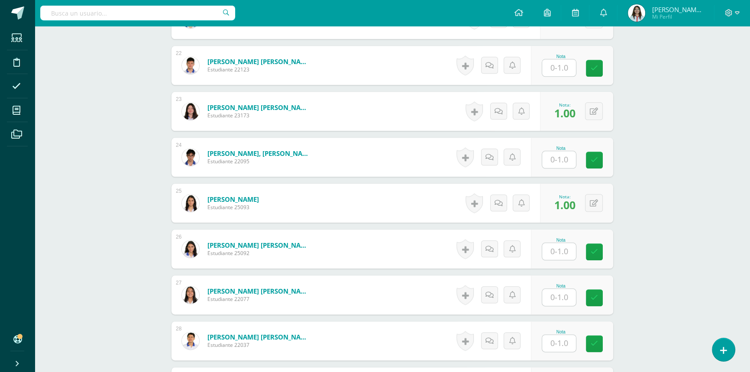
click at [567, 156] on input "text" at bounding box center [559, 159] width 34 height 17
type input "1"
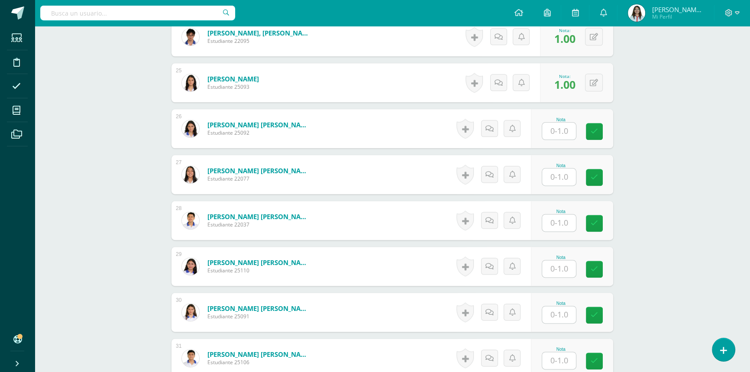
scroll to position [1409, 0]
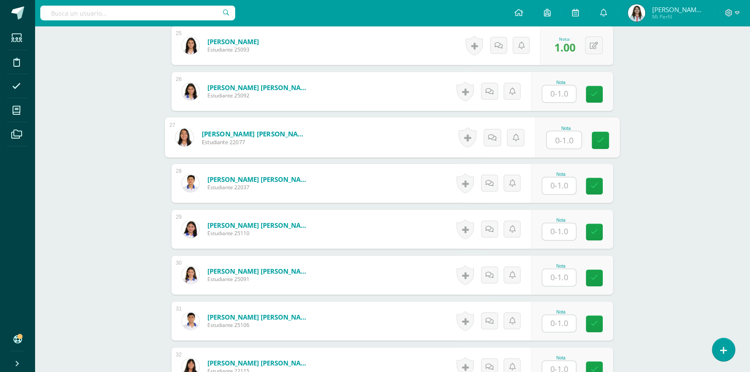
click at [573, 134] on input "text" at bounding box center [564, 139] width 35 height 17
type input "1"
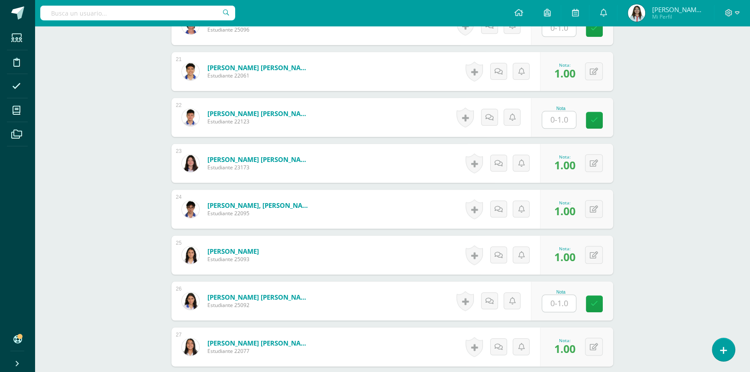
scroll to position [1134, 0]
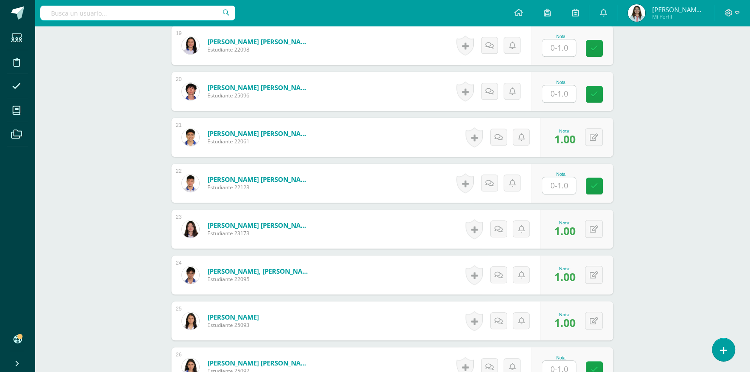
click at [553, 85] on input "text" at bounding box center [559, 93] width 34 height 17
type input "1"
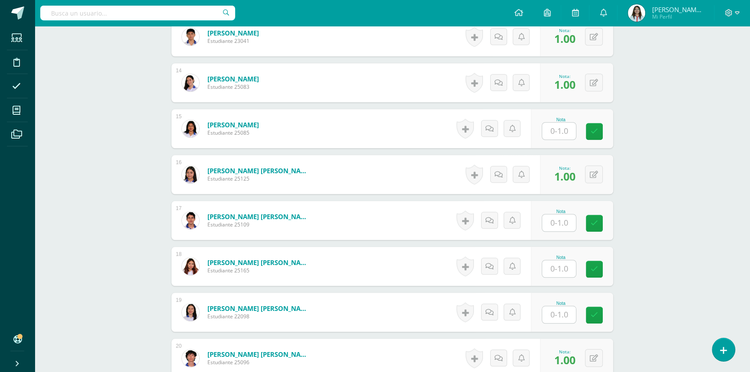
scroll to position [858, 0]
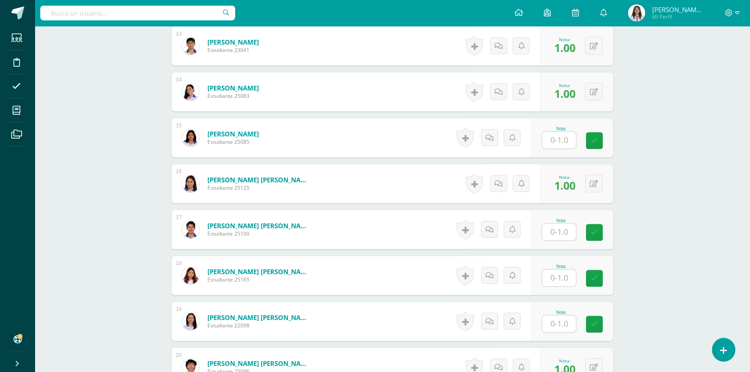
click at [567, 132] on input "text" at bounding box center [559, 140] width 34 height 17
type input "1"
click at [665, 174] on div "Psicología Cuarto Bachillerato en Ciencias y Letras "4.2" Herramientas Detalle …" at bounding box center [392, 148] width 715 height 1960
click at [563, 315] on input "text" at bounding box center [559, 323] width 34 height 17
type input "1"
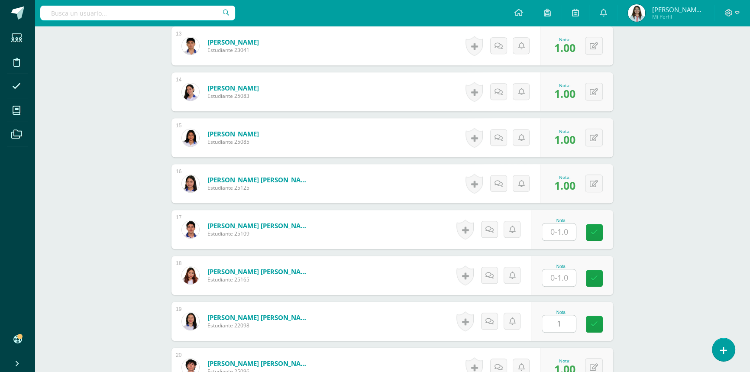
click at [642, 290] on div "Psicología Cuarto Bachillerato en Ciencias y Letras "4.2" Herramientas Detalle …" at bounding box center [392, 148] width 715 height 1960
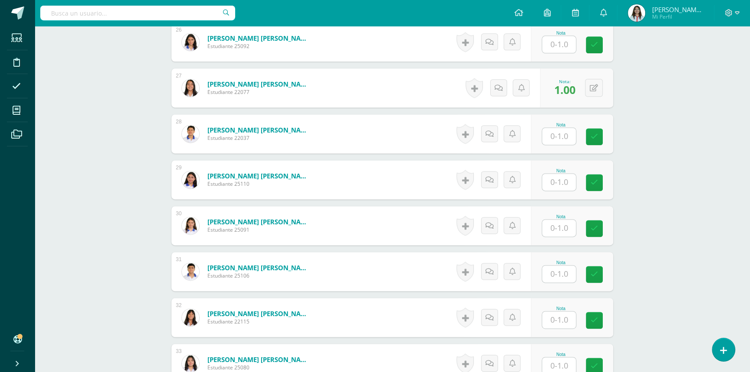
scroll to position [1409, 0]
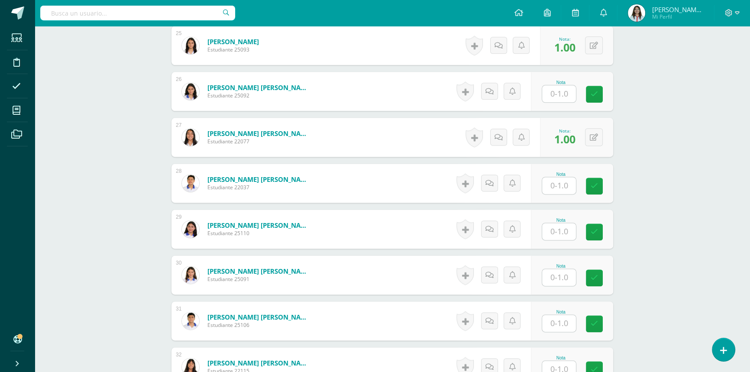
click at [553, 226] on input "text" at bounding box center [559, 231] width 34 height 17
type input "1"
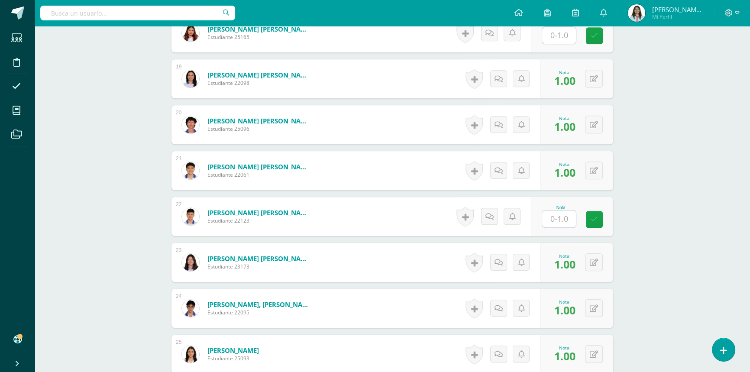
scroll to position [1094, 0]
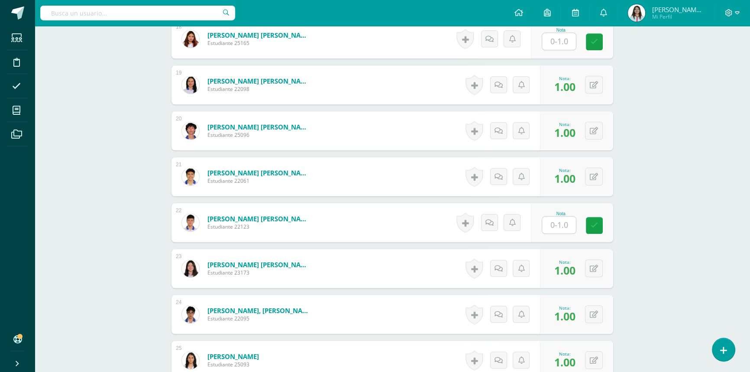
click at [568, 217] on input "text" at bounding box center [559, 224] width 34 height 17
type input "1"
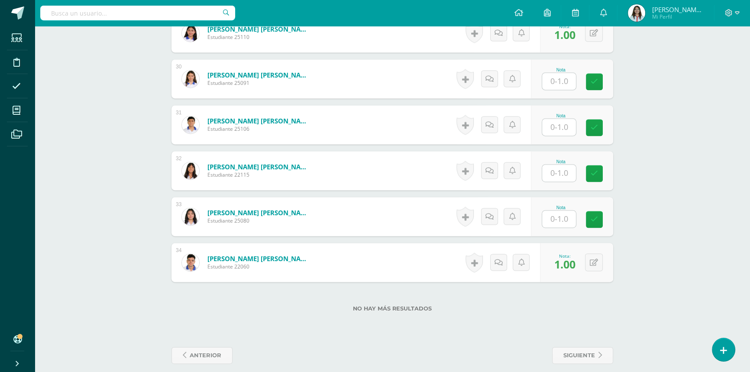
scroll to position [1606, 0]
click at [558, 164] on input "text" at bounding box center [564, 172] width 35 height 17
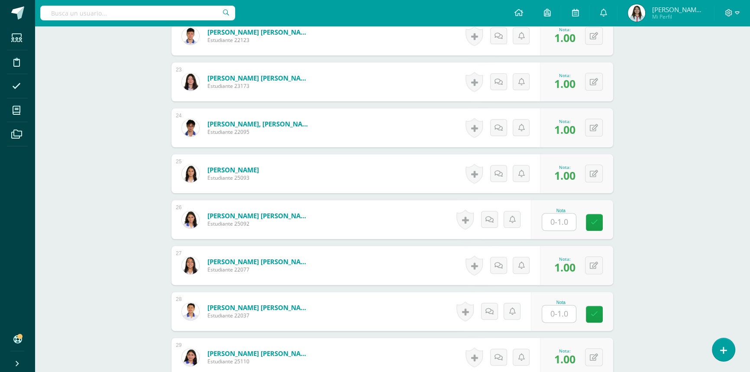
type input "1"
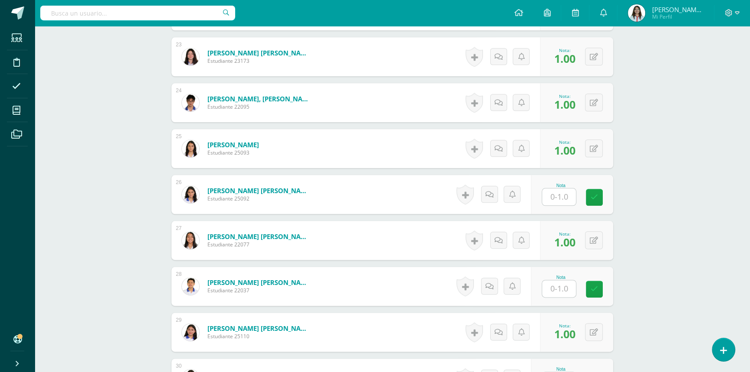
scroll to position [1320, 0]
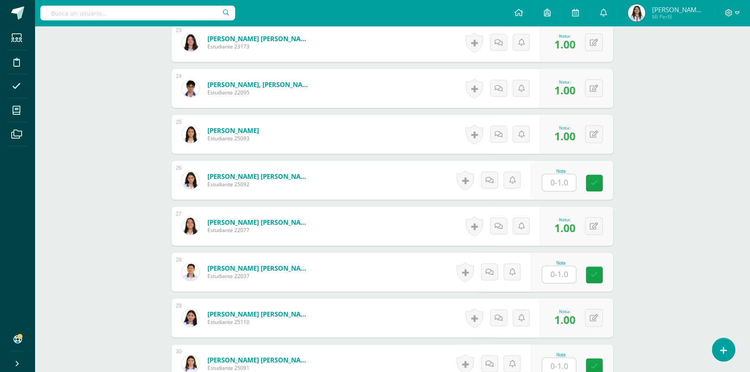
click at [573, 178] on input "text" at bounding box center [559, 182] width 34 height 17
type input "1"
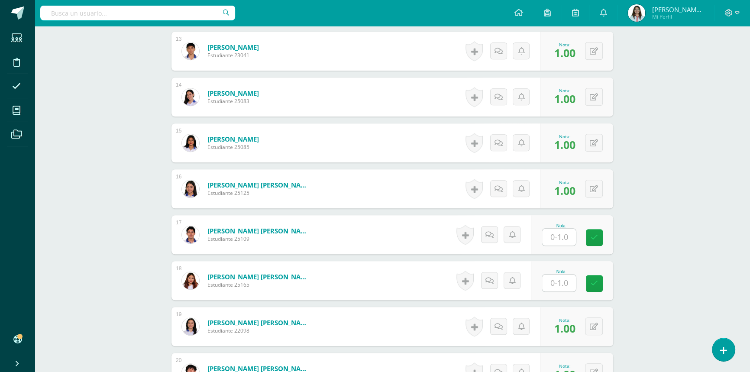
scroll to position [966, 0]
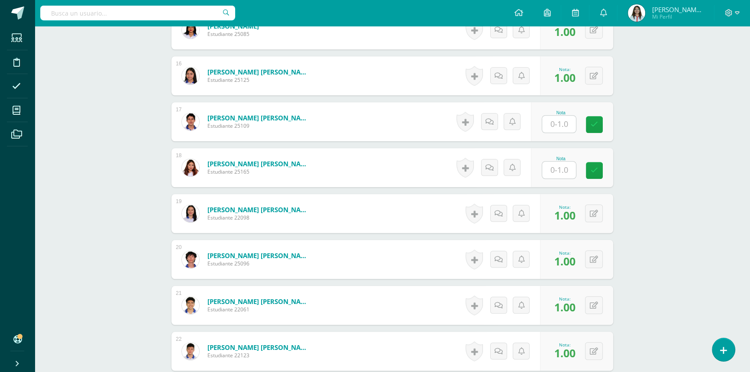
click at [555, 116] on input "text" at bounding box center [559, 124] width 34 height 17
type input "1"
click at [715, 238] on div "Psicología Cuarto Bachillerato en Ciencias y Letras "4.2" Herramientas Detalle …" at bounding box center [392, 40] width 715 height 1960
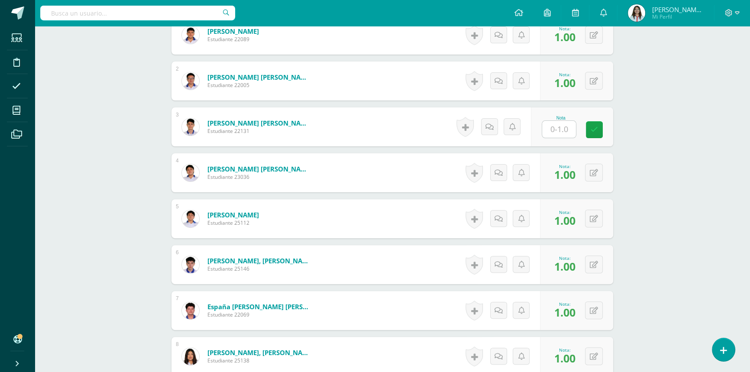
scroll to position [336, 0]
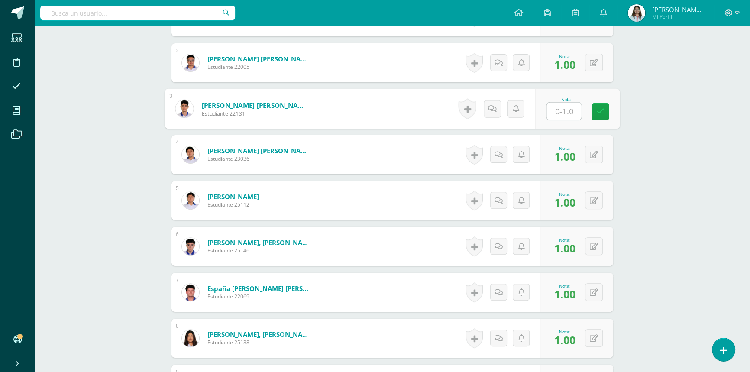
click at [557, 103] on input "text" at bounding box center [564, 111] width 35 height 17
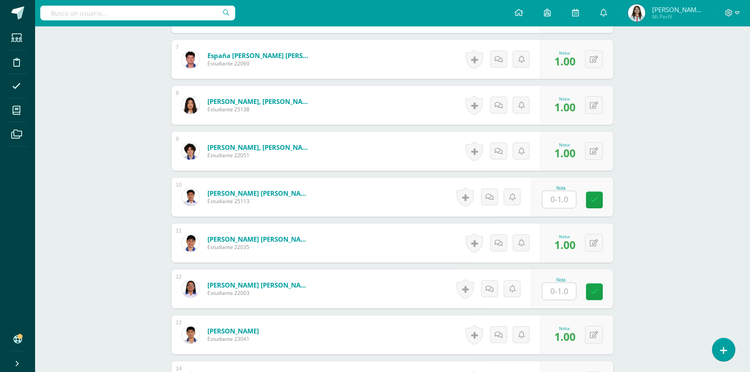
scroll to position [651, 0]
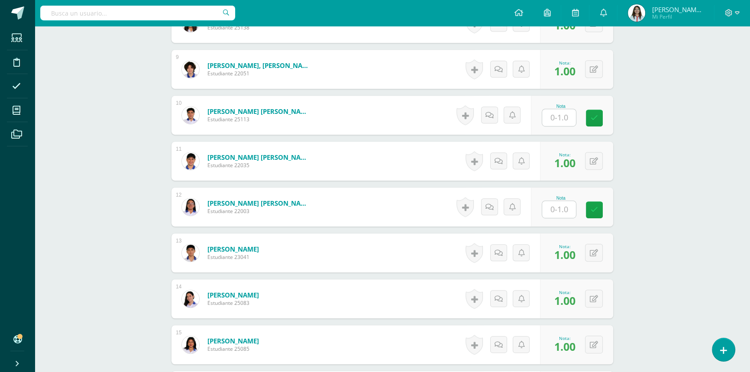
type input "0"
click at [553, 109] on input "text" at bounding box center [564, 117] width 35 height 17
type input "0"
click at [552, 201] on input "text" at bounding box center [559, 209] width 34 height 17
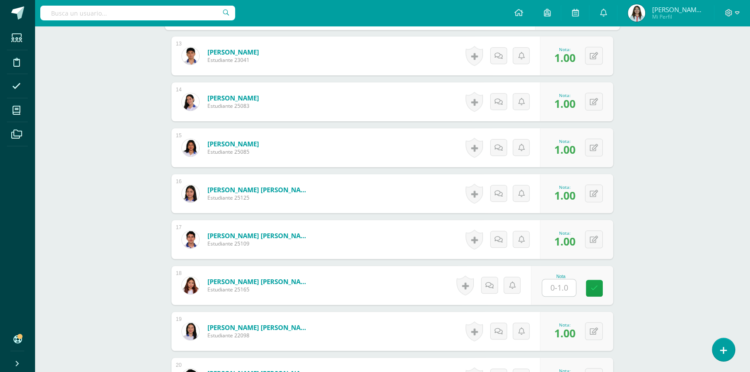
scroll to position [966, 0]
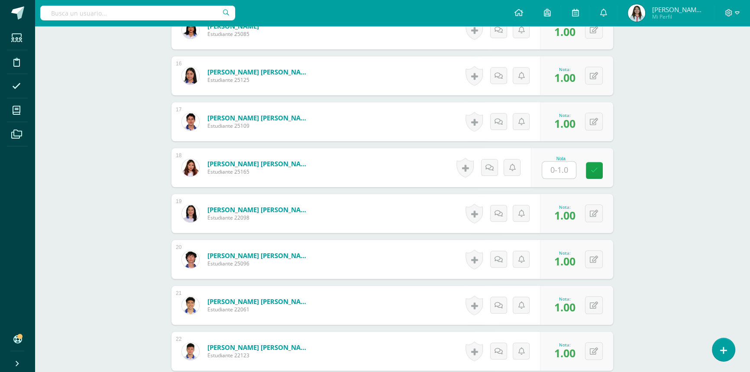
type input "0"
click at [560, 169] on div "Nota" at bounding box center [572, 167] width 82 height 39
click at [559, 165] on input "text" at bounding box center [564, 169] width 35 height 17
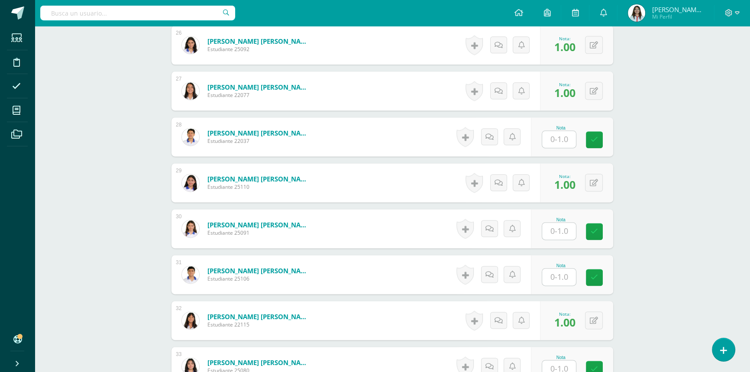
scroll to position [1517, 0]
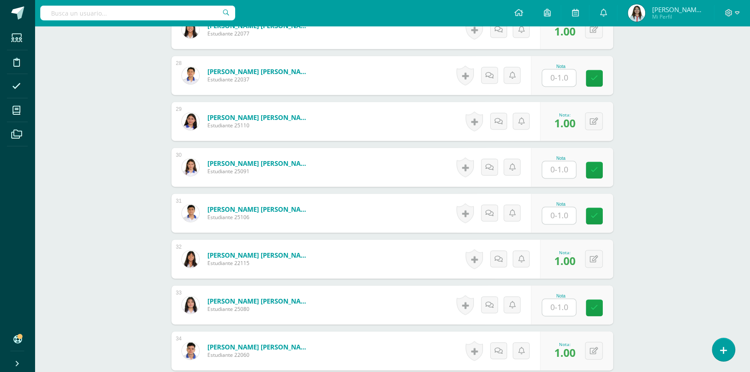
type input "0"
click at [564, 69] on input "text" at bounding box center [559, 77] width 34 height 17
type input "0"
click at [557, 162] on input "text" at bounding box center [564, 169] width 35 height 17
type input "0"
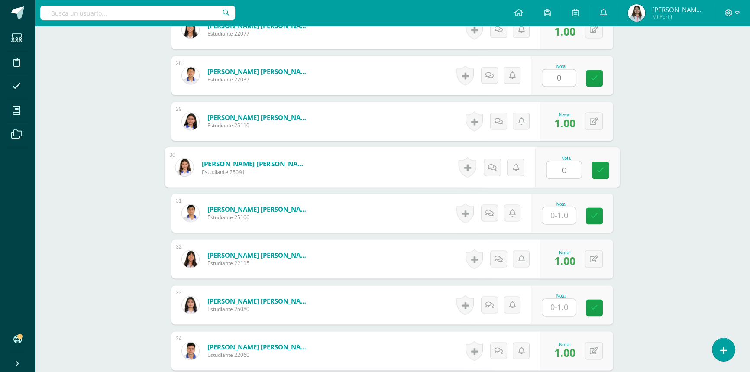
click at [559, 207] on input "text" at bounding box center [559, 215] width 34 height 17
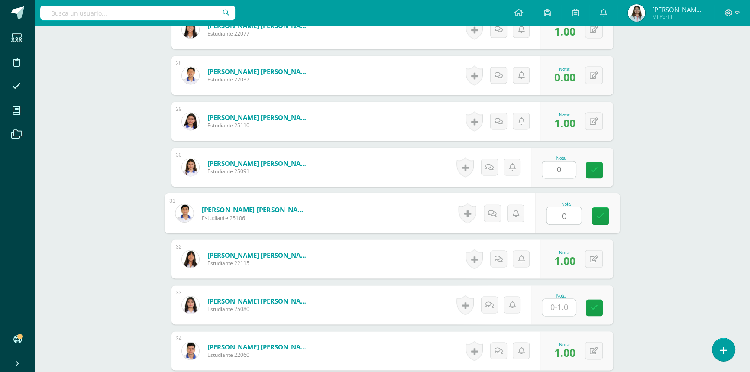
type input "0"
click at [566, 300] on input "text" at bounding box center [559, 307] width 34 height 17
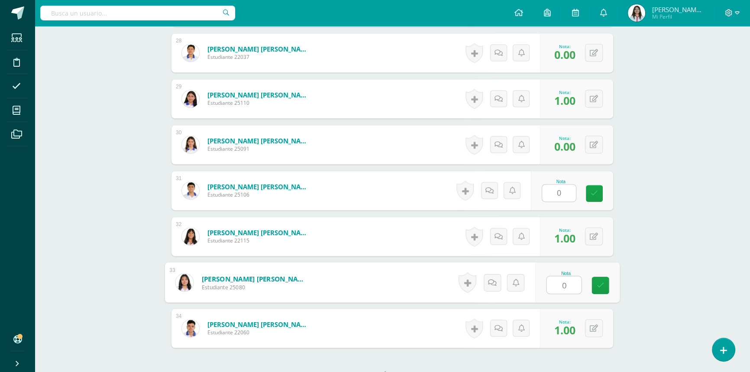
scroll to position [1606, 0]
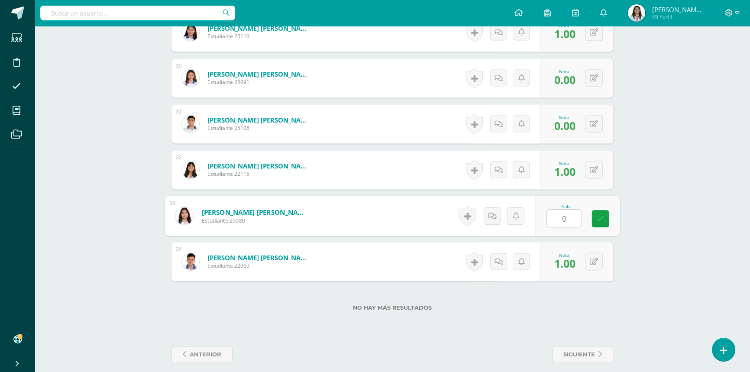
type input "0"
click at [736, 11] on icon at bounding box center [737, 13] width 5 height 8
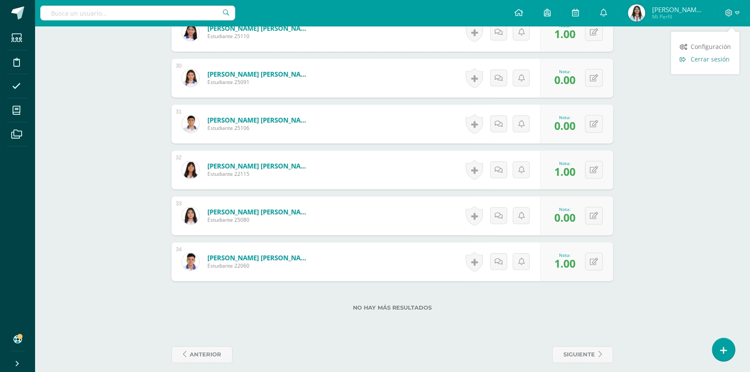
click at [714, 57] on span "Cerrar sesión" at bounding box center [709, 59] width 39 height 8
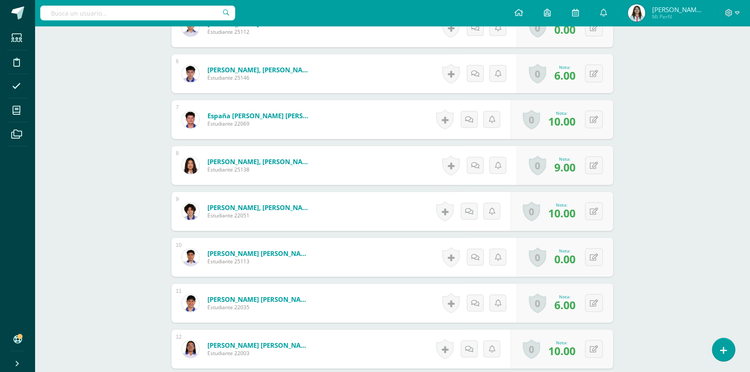
scroll to position [477, 0]
